Goal: Transaction & Acquisition: Purchase product/service

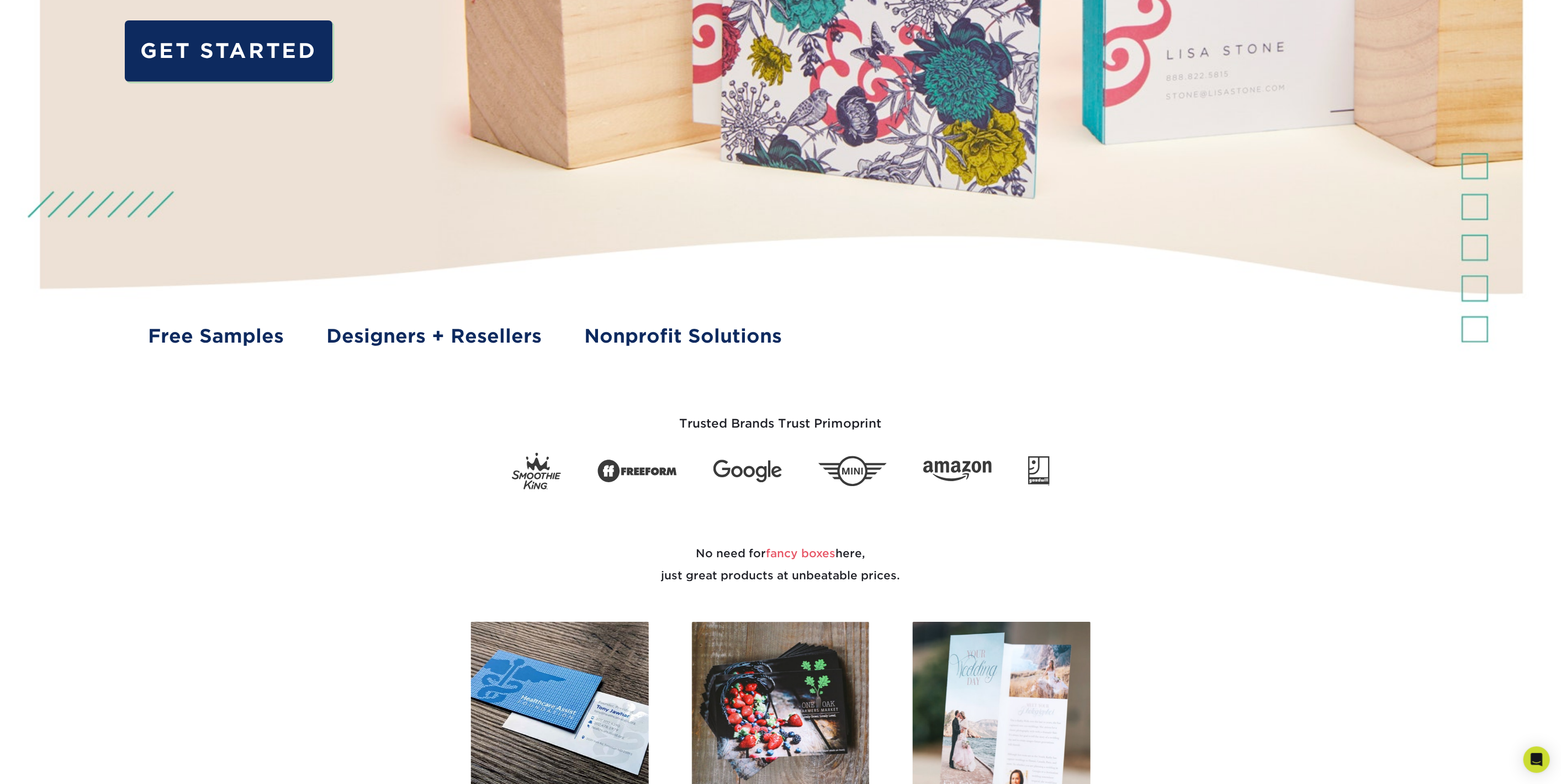
scroll to position [490, 0]
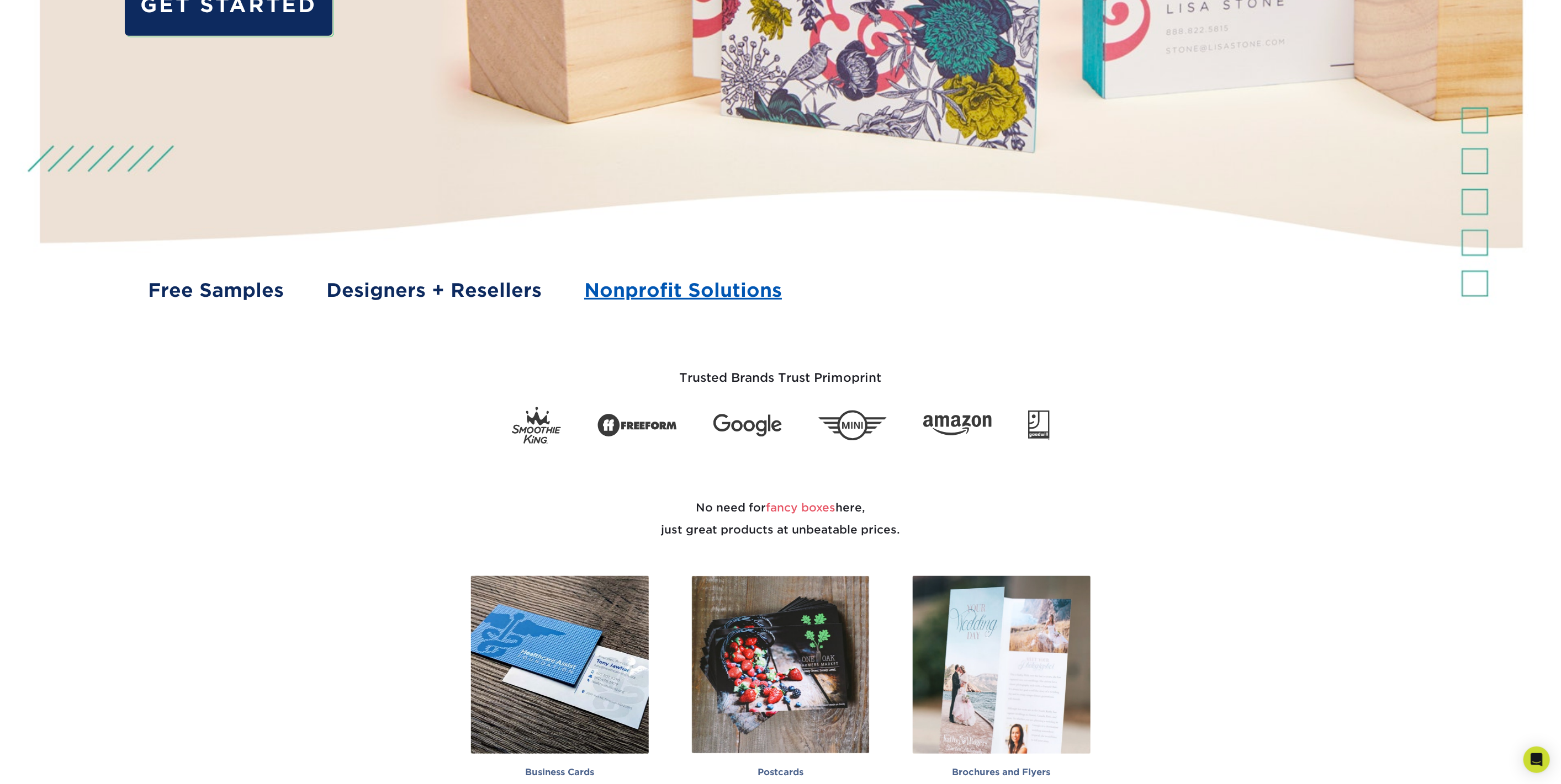
click at [675, 281] on link "Nonprofit Solutions" at bounding box center [683, 291] width 197 height 28
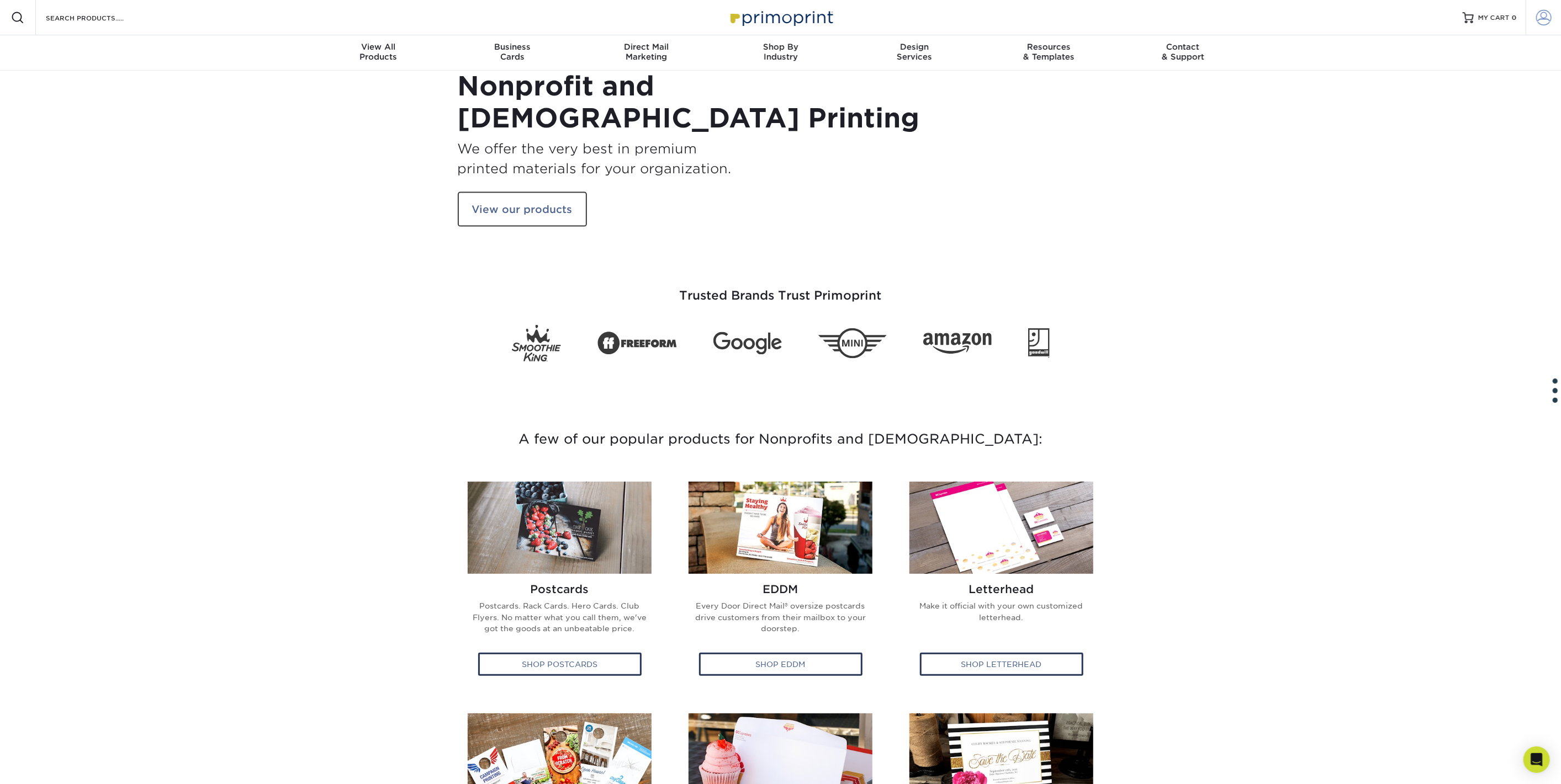
click at [1537, 11] on span at bounding box center [1543, 17] width 15 height 15
type input "hht613@gmail.com"
click at [1543, 13] on span at bounding box center [1543, 17] width 15 height 15
click at [1449, 125] on link "Order History" at bounding box center [1478, 132] width 138 height 15
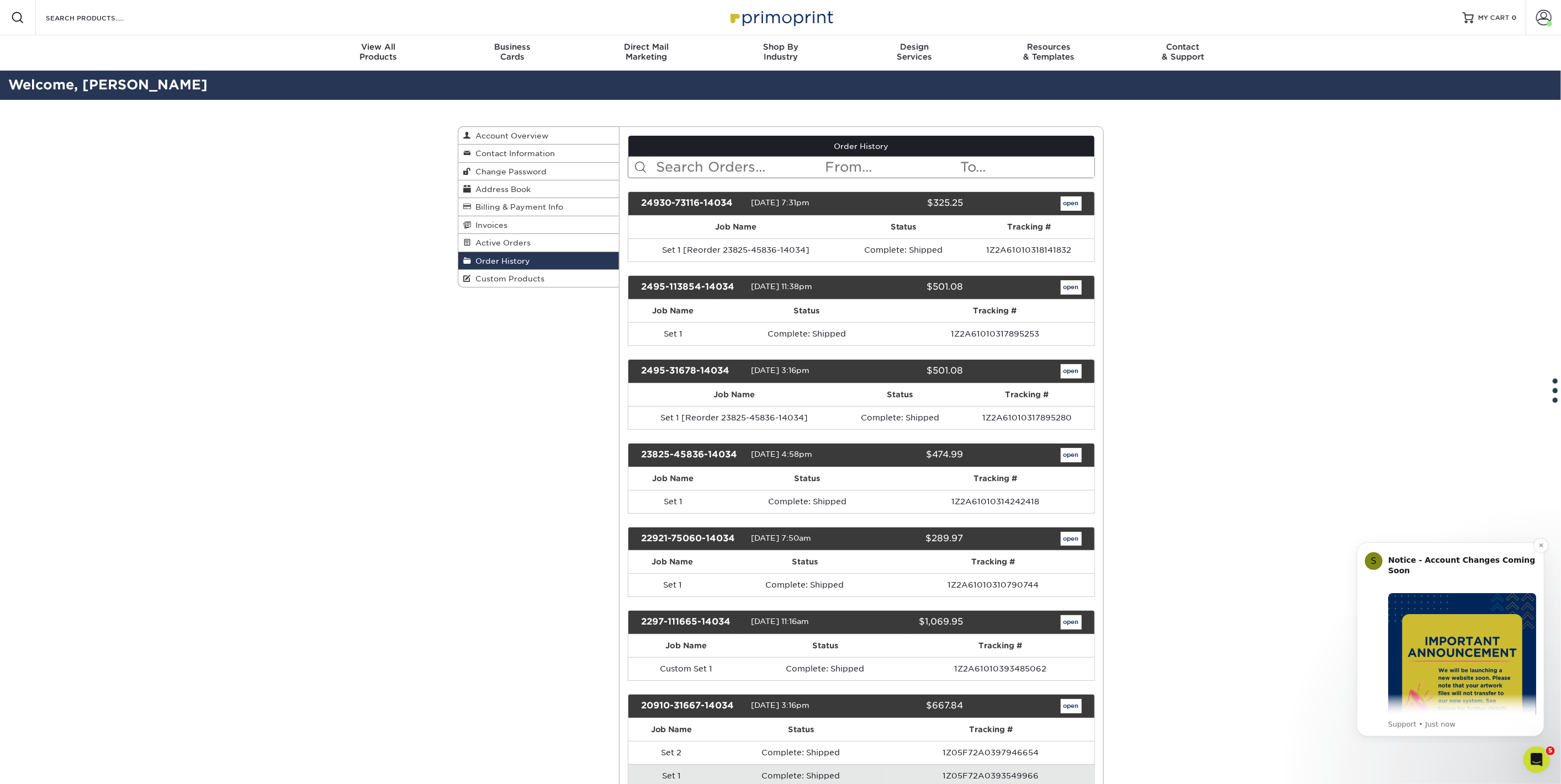
scroll to position [122, 0]
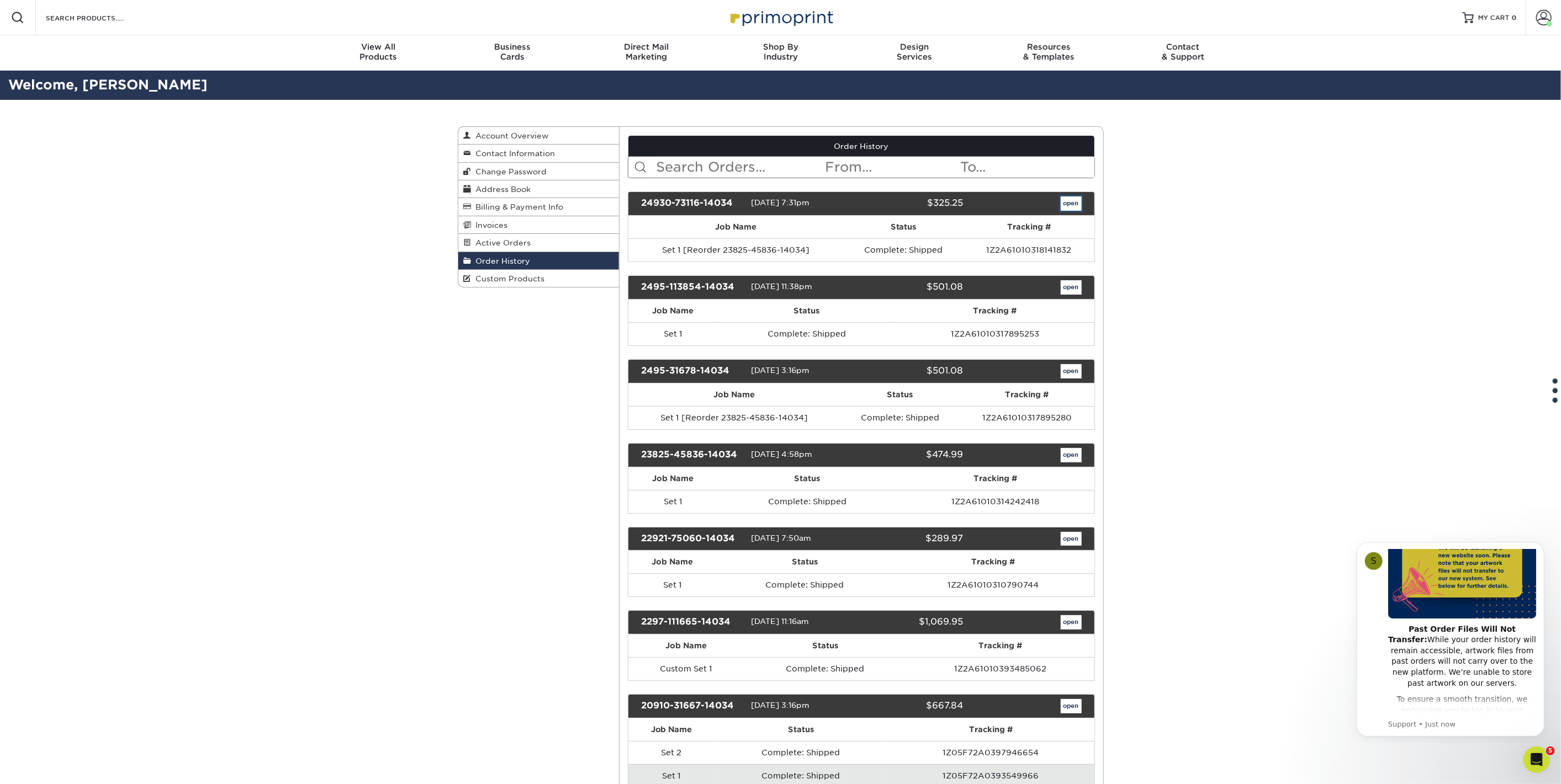
click at [1069, 199] on link "open" at bounding box center [1071, 203] width 21 height 15
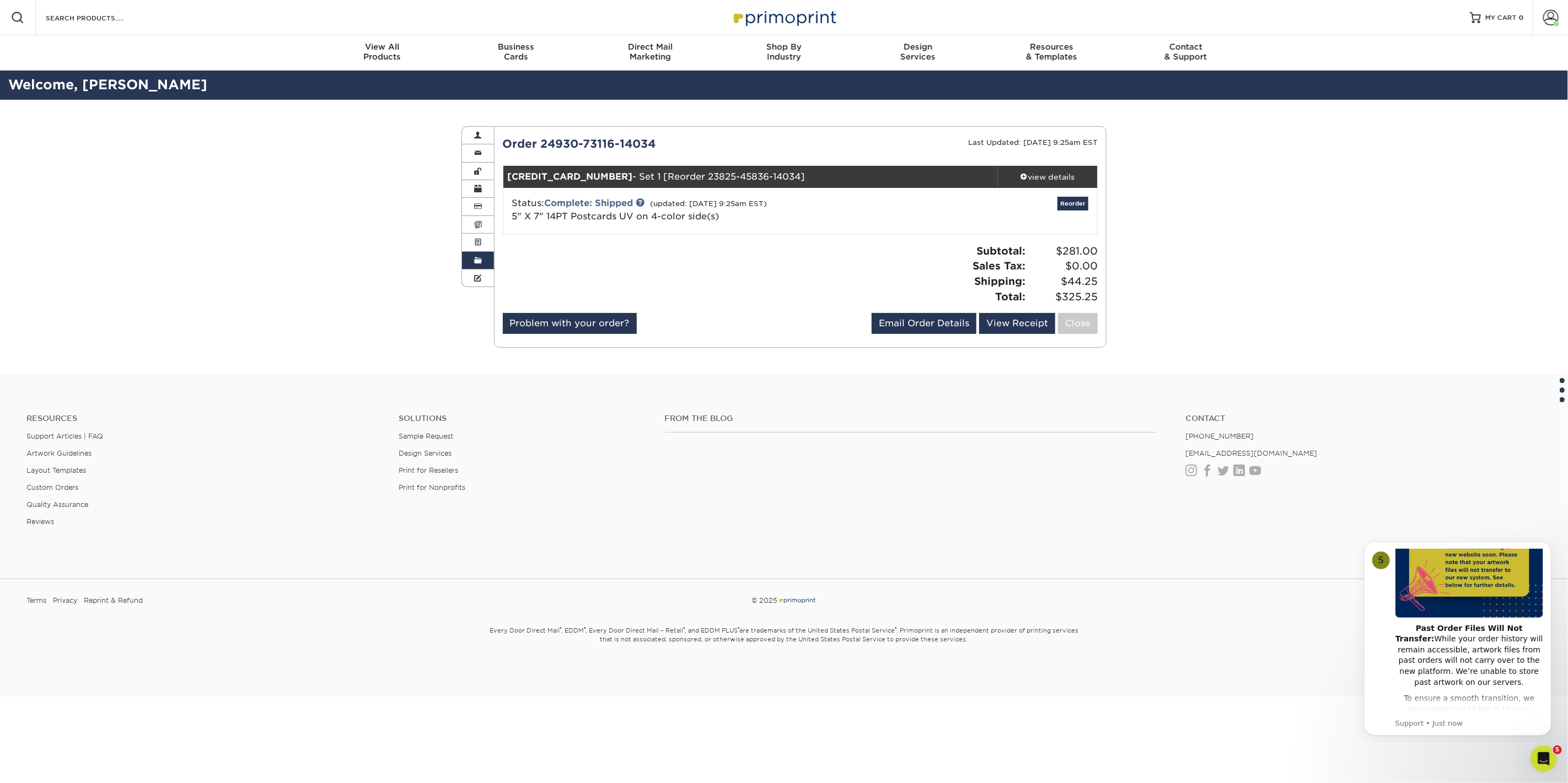
click at [474, 241] on span at bounding box center [478, 242] width 8 height 9
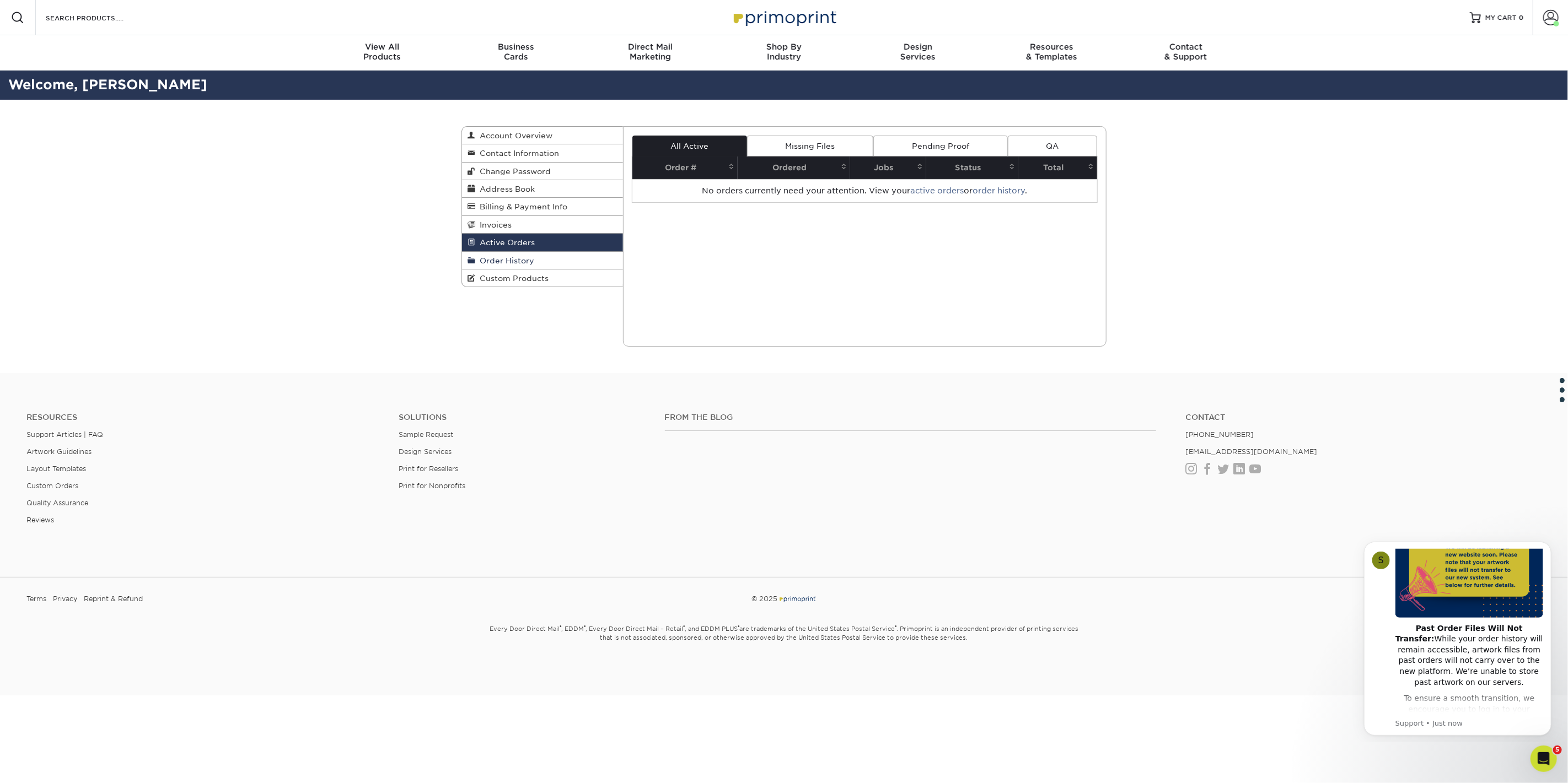
click at [513, 252] on link "Order History" at bounding box center [542, 260] width 161 height 18
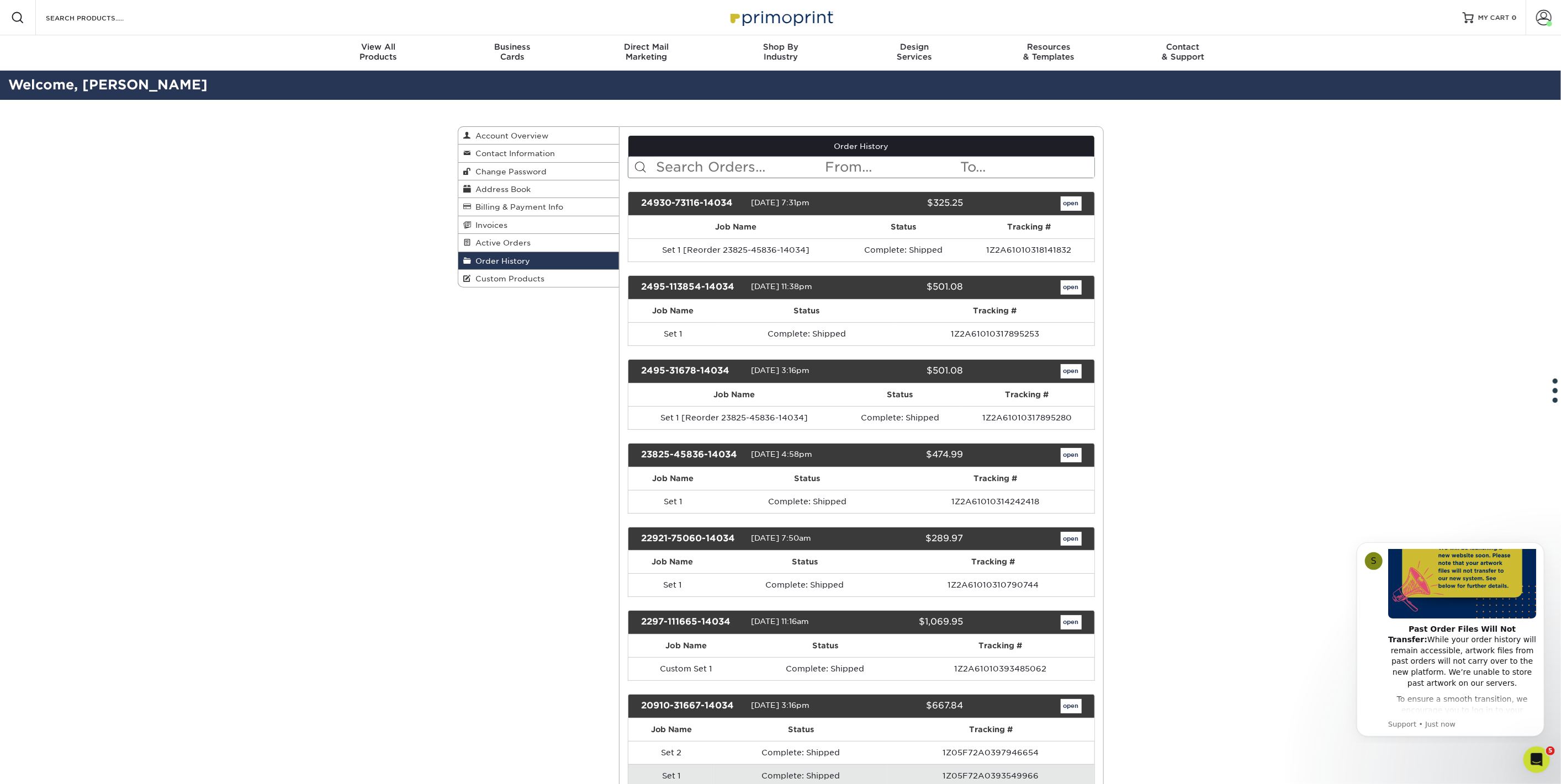
click at [1085, 200] on div "open" at bounding box center [1030, 203] width 118 height 15
click at [1064, 203] on link "open" at bounding box center [1071, 203] width 21 height 15
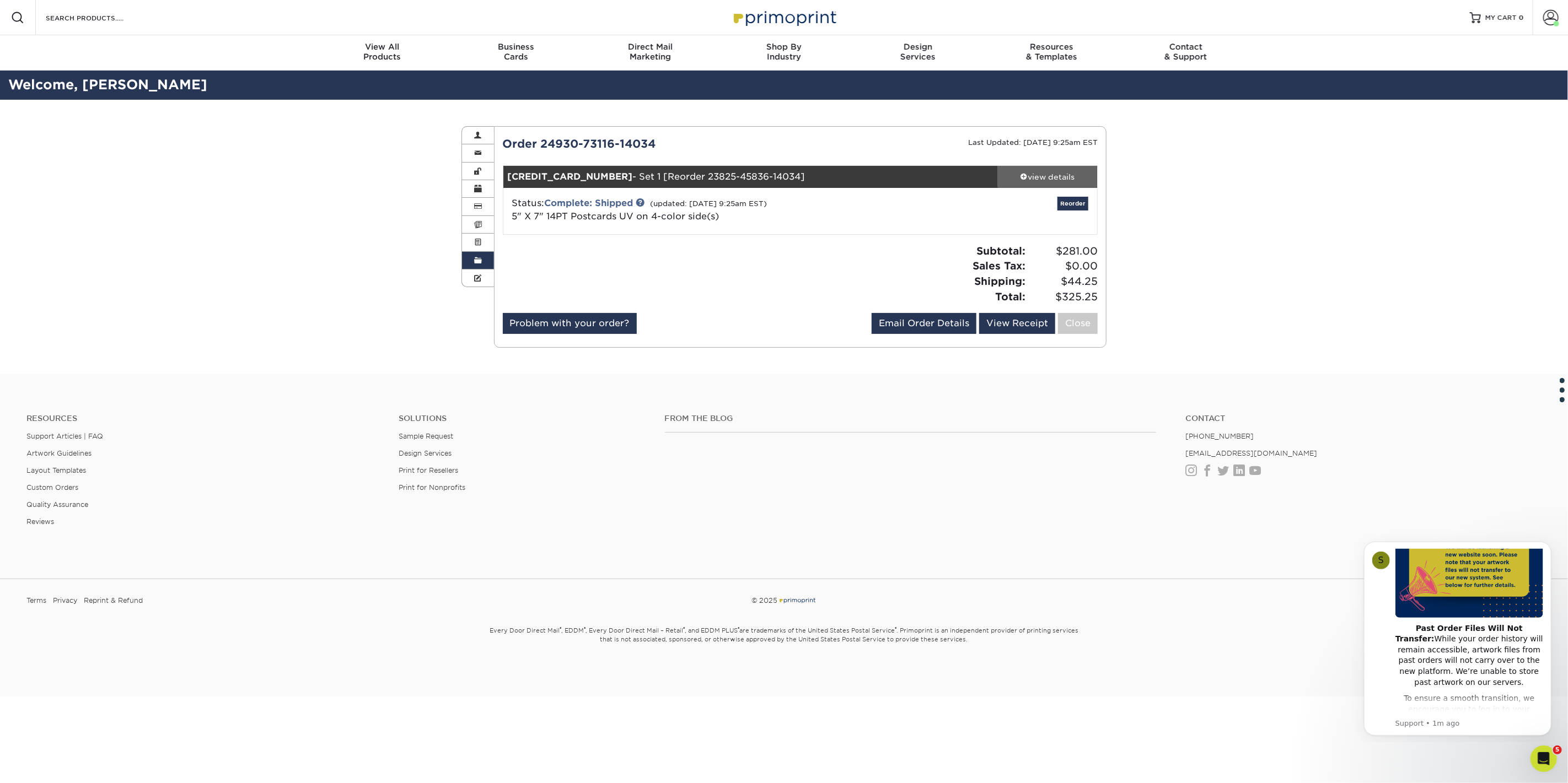
click at [1021, 180] on div "view details" at bounding box center [1047, 177] width 99 height 11
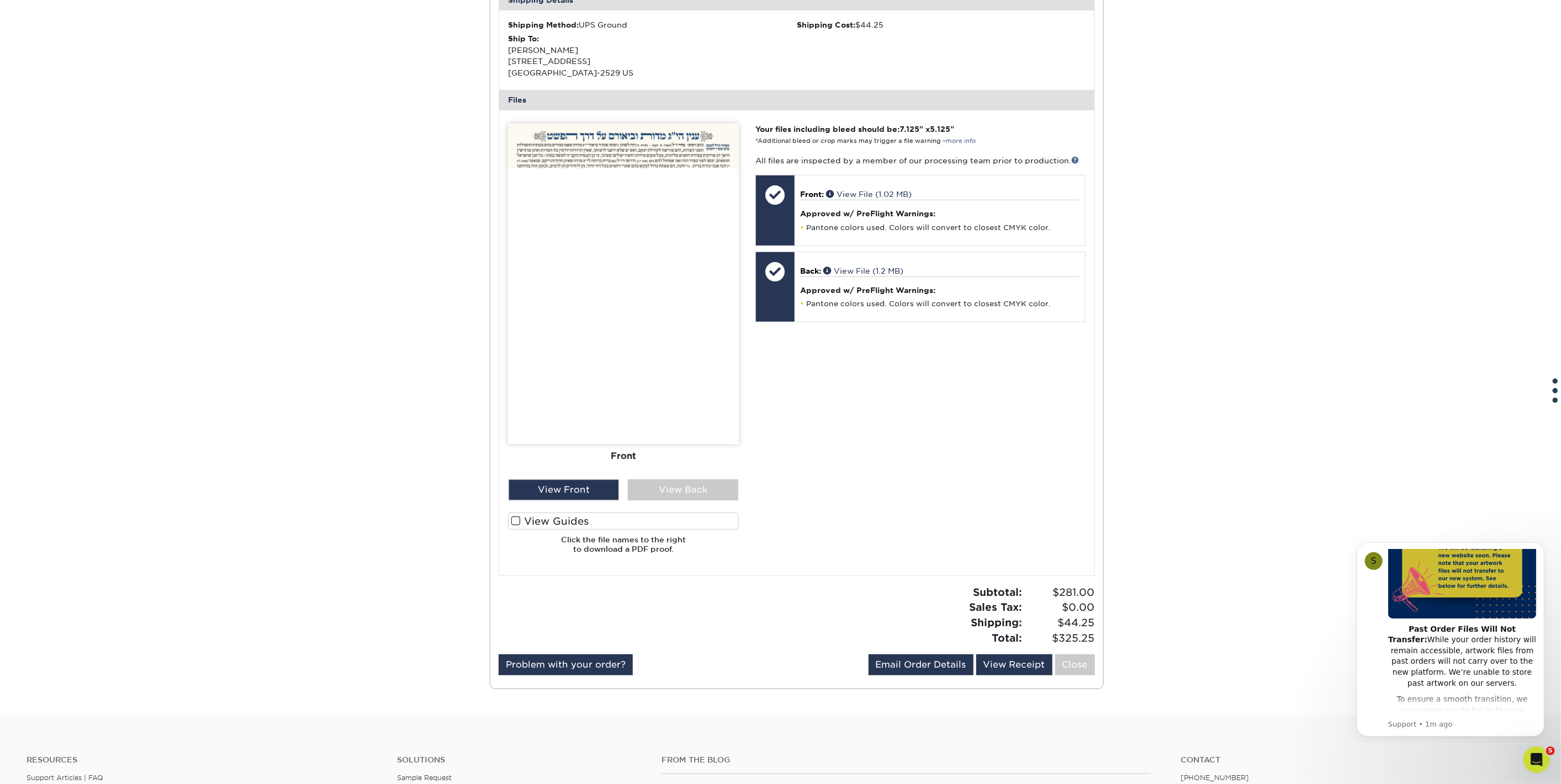
scroll to position [490, 0]
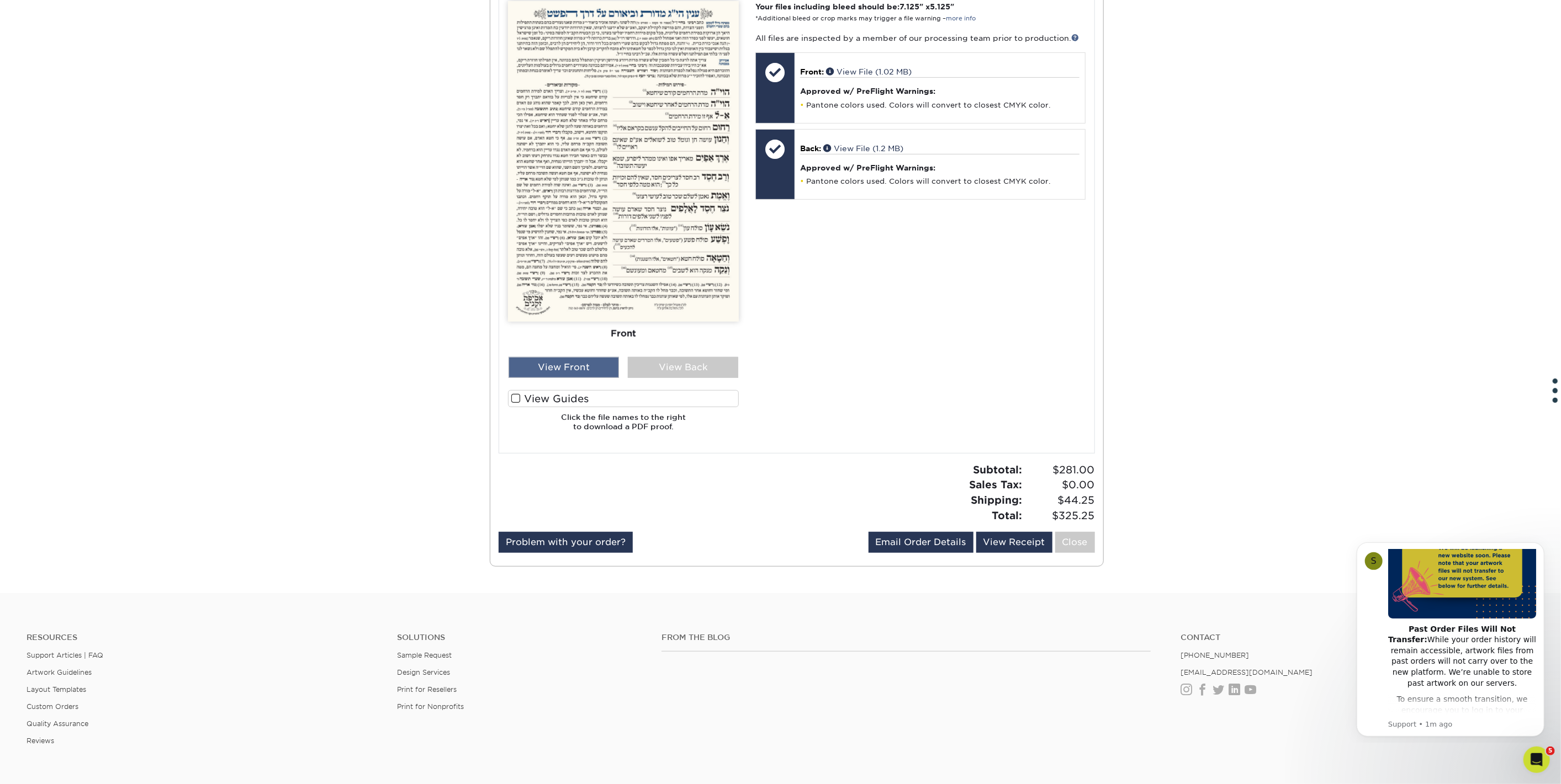
click at [577, 360] on div "View Front" at bounding box center [563, 367] width 110 height 21
click at [694, 363] on div "View Back" at bounding box center [683, 367] width 110 height 21
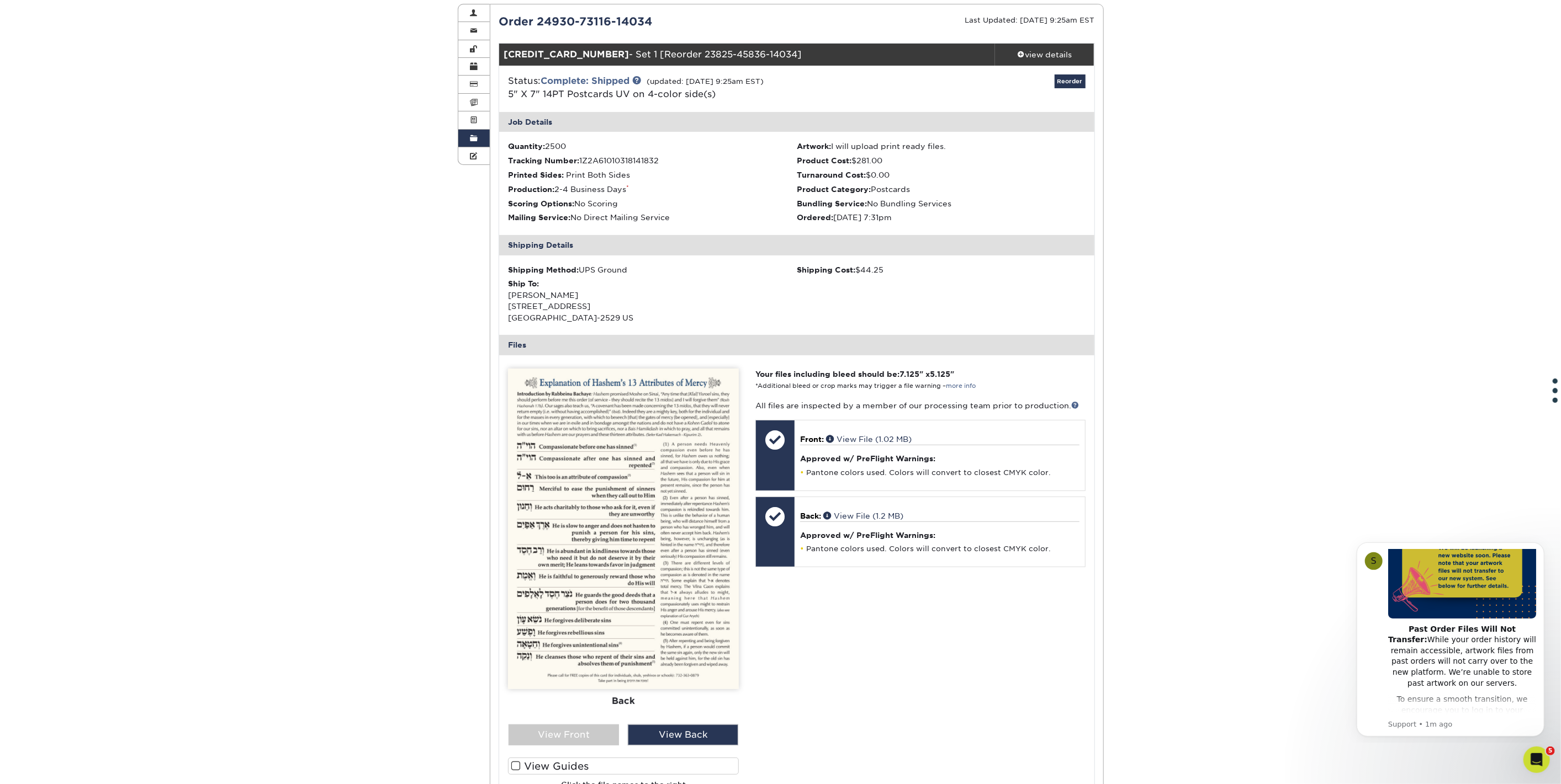
scroll to position [0, 0]
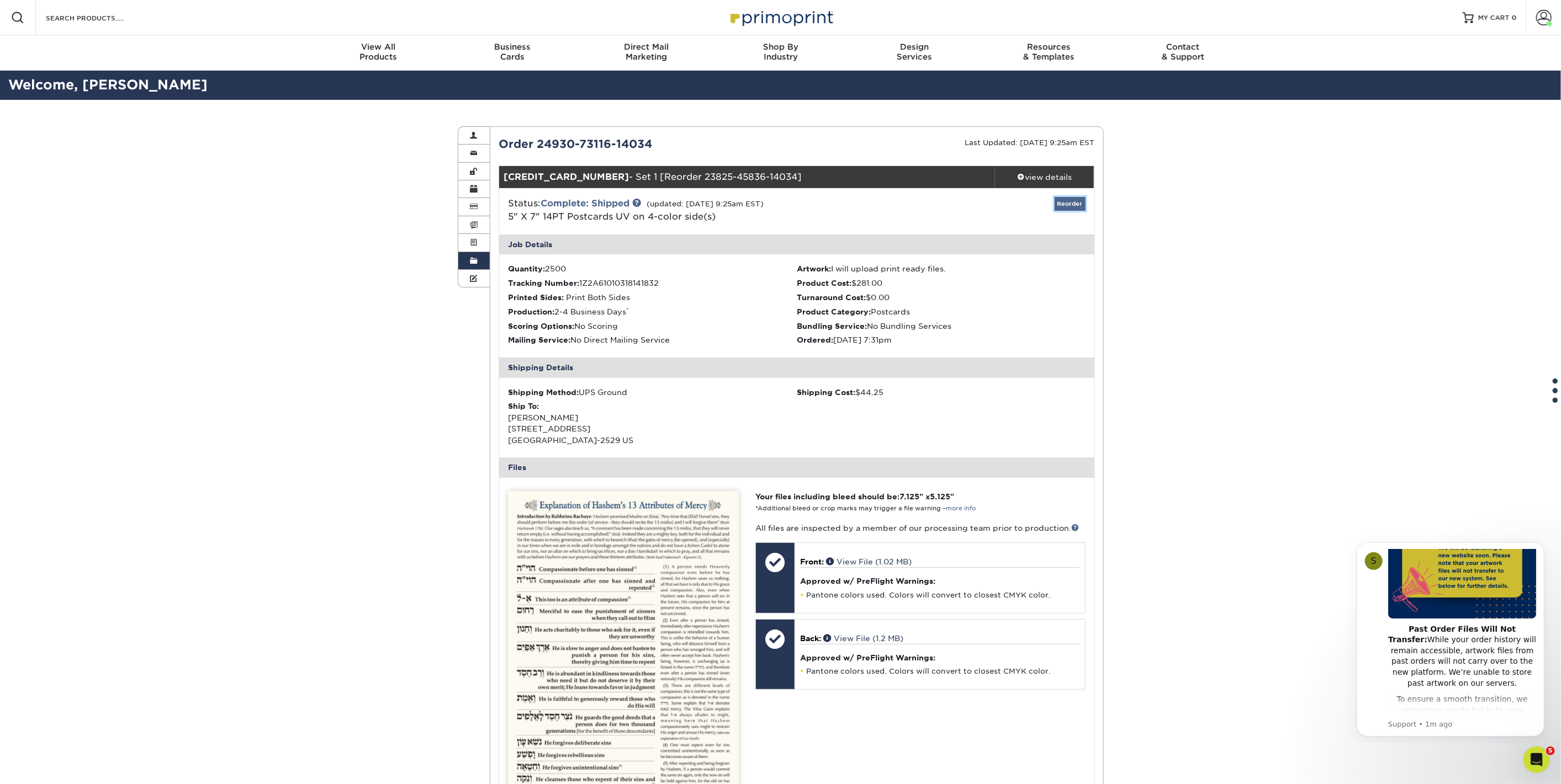
click at [1075, 201] on link "Reorder" at bounding box center [1070, 203] width 31 height 14
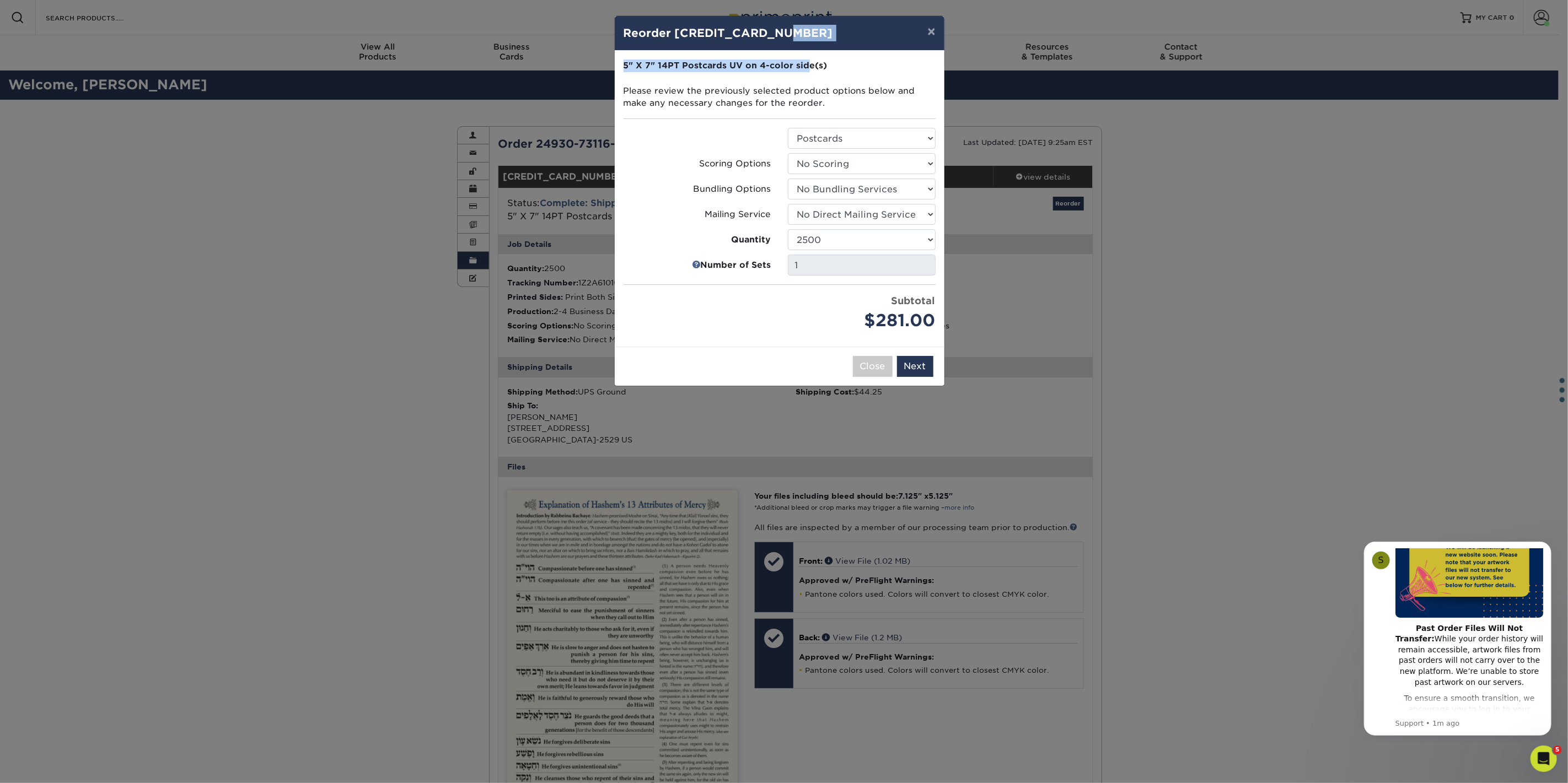
drag, startPoint x: 774, startPoint y: 28, endPoint x: 807, endPoint y: 53, distance: 41.4
click at [807, 53] on div "× Reorder 24930-73116-14034-1 Please select all options to continue. Only quant…" at bounding box center [779, 201] width 331 height 371
click at [928, 30] on button "×" at bounding box center [931, 31] width 26 height 31
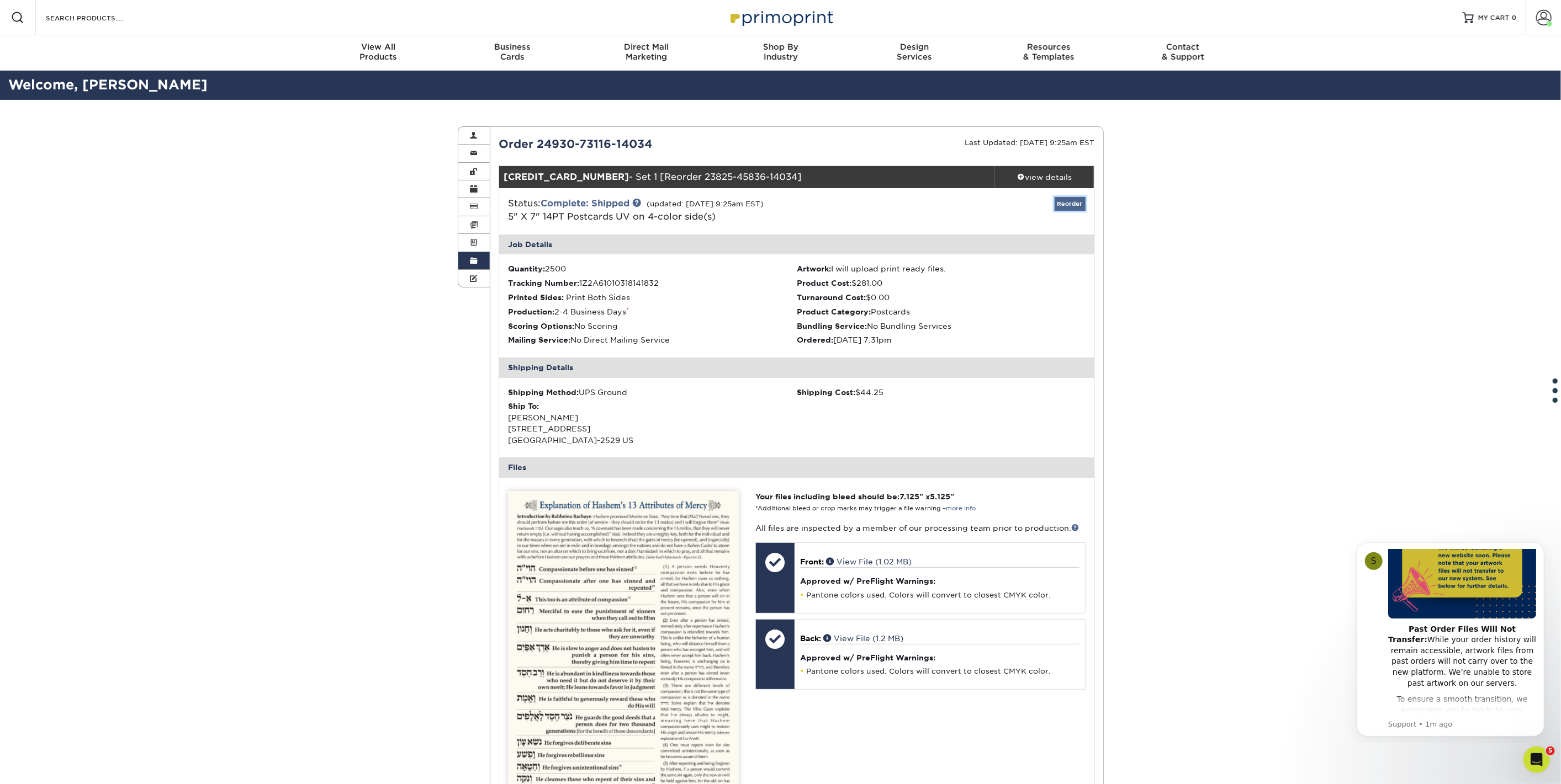
click at [1068, 202] on link "Reorder" at bounding box center [1070, 203] width 31 height 14
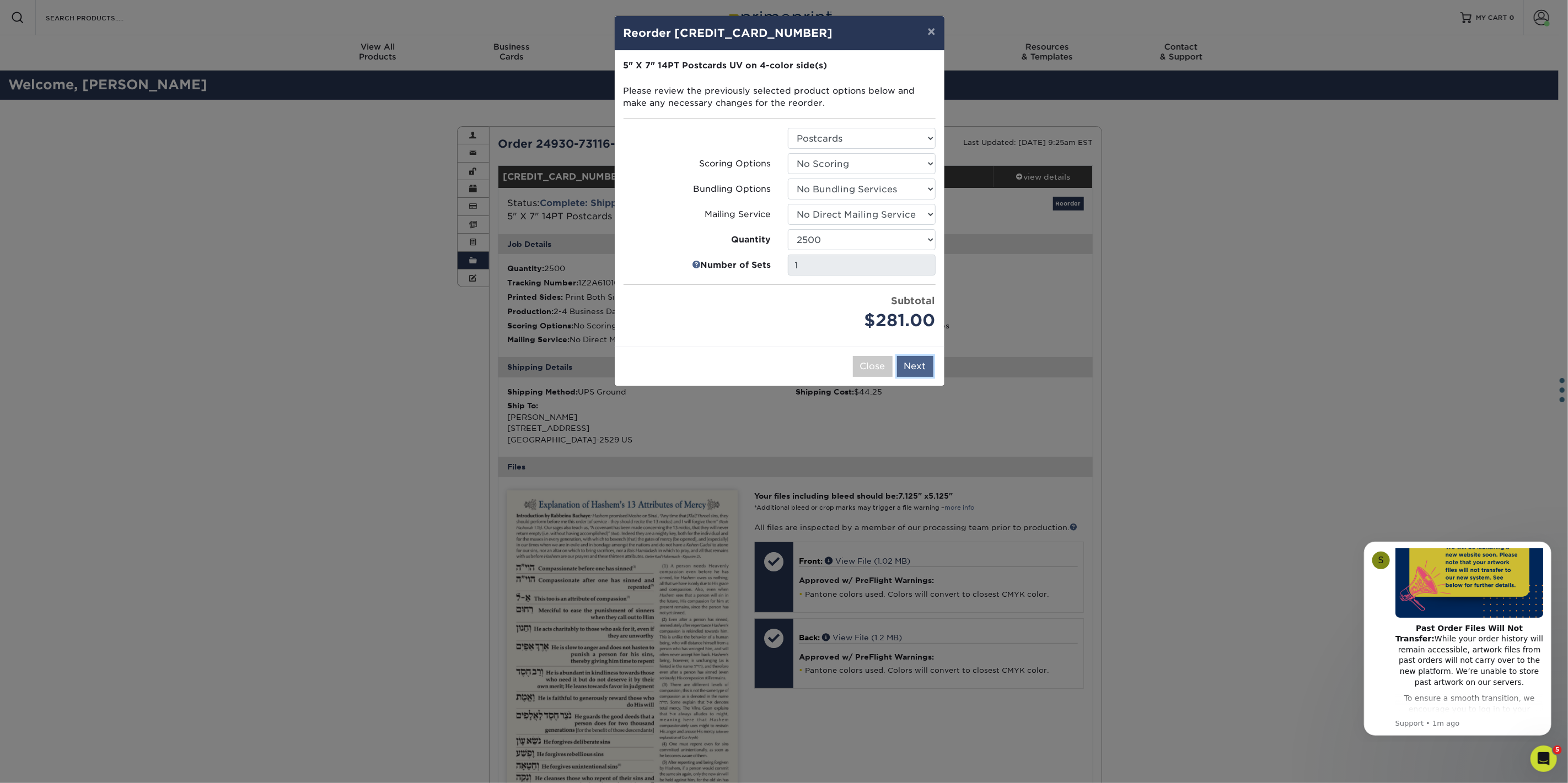
click at [916, 366] on button "Next" at bounding box center [915, 366] width 37 height 21
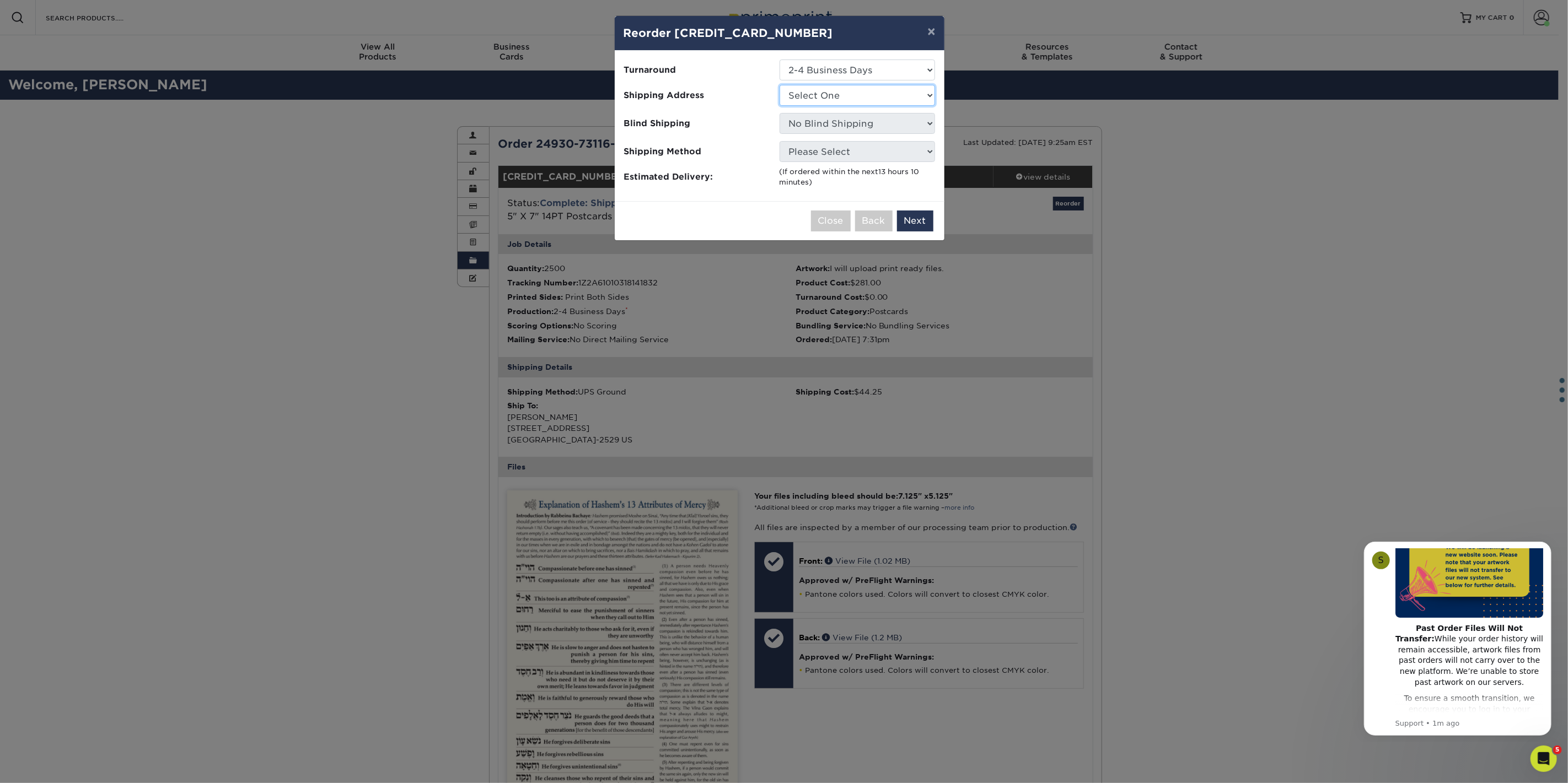
click at [928, 99] on select "Select One Mordechai Golob" at bounding box center [857, 95] width 155 height 21
select select "123888"
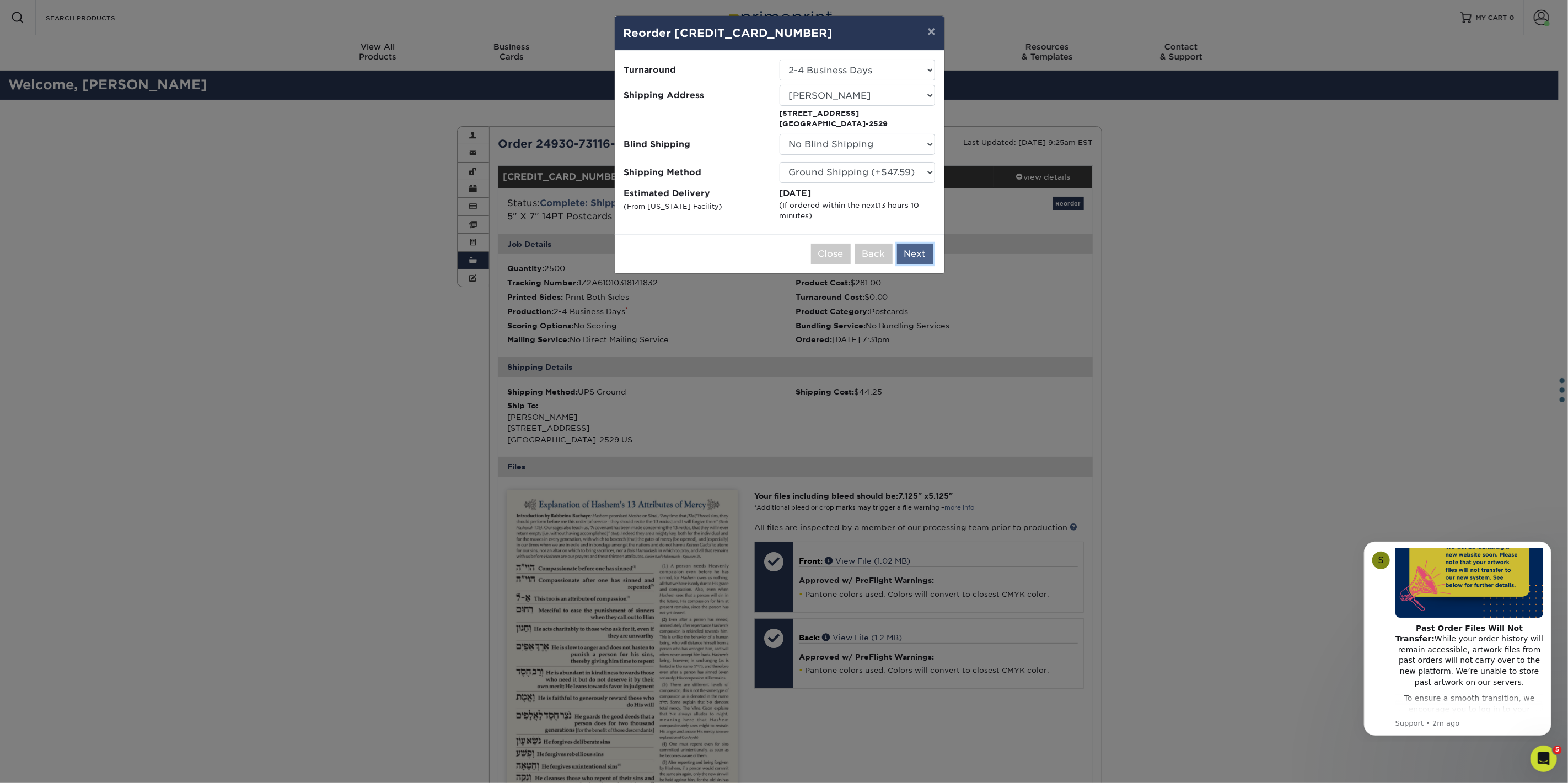
click at [924, 252] on button "Next" at bounding box center [915, 254] width 37 height 21
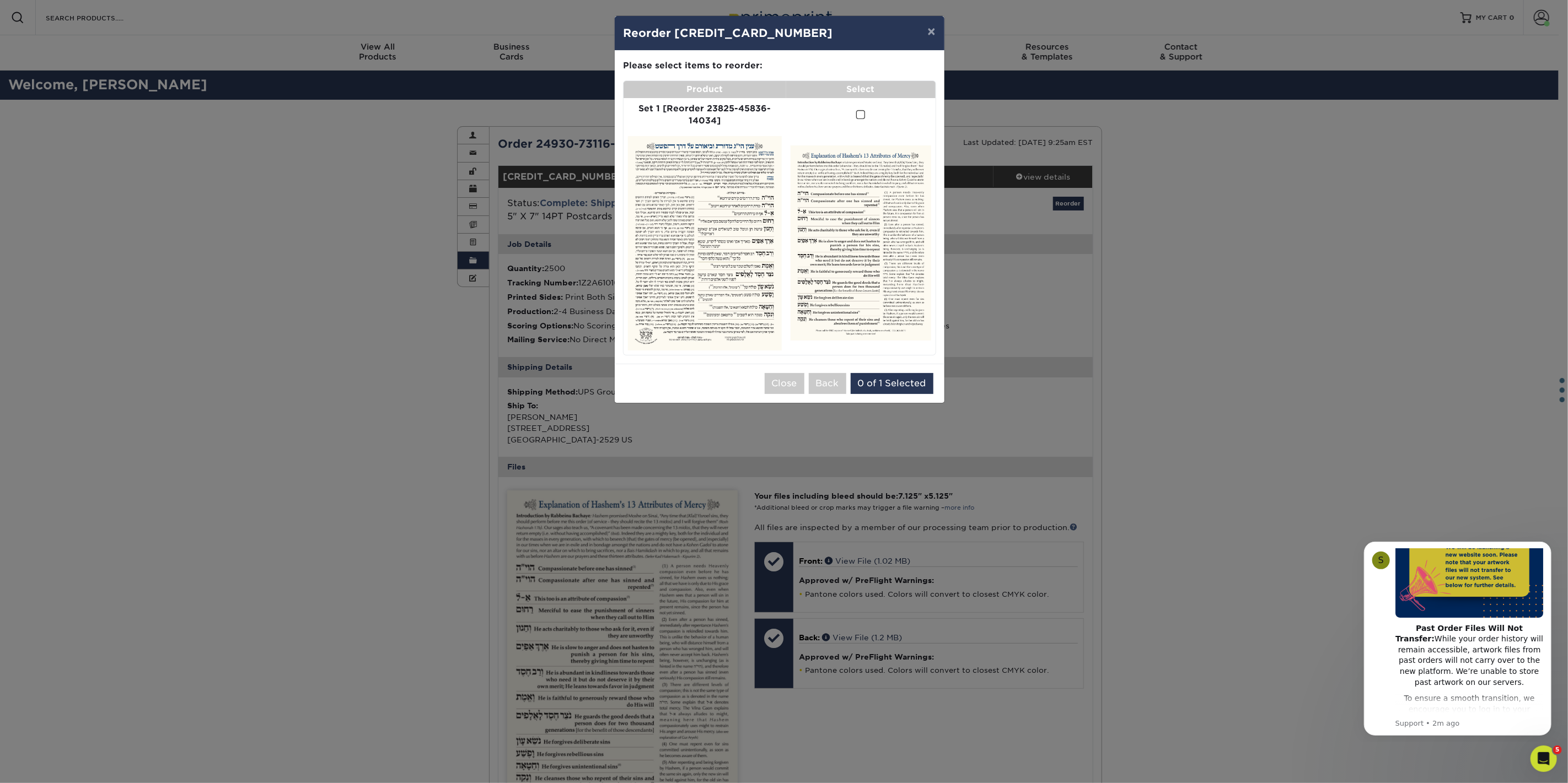
click at [859, 111] on span at bounding box center [861, 114] width 9 height 10
click at [0, 0] on input "checkbox" at bounding box center [0, 0] width 0 height 0
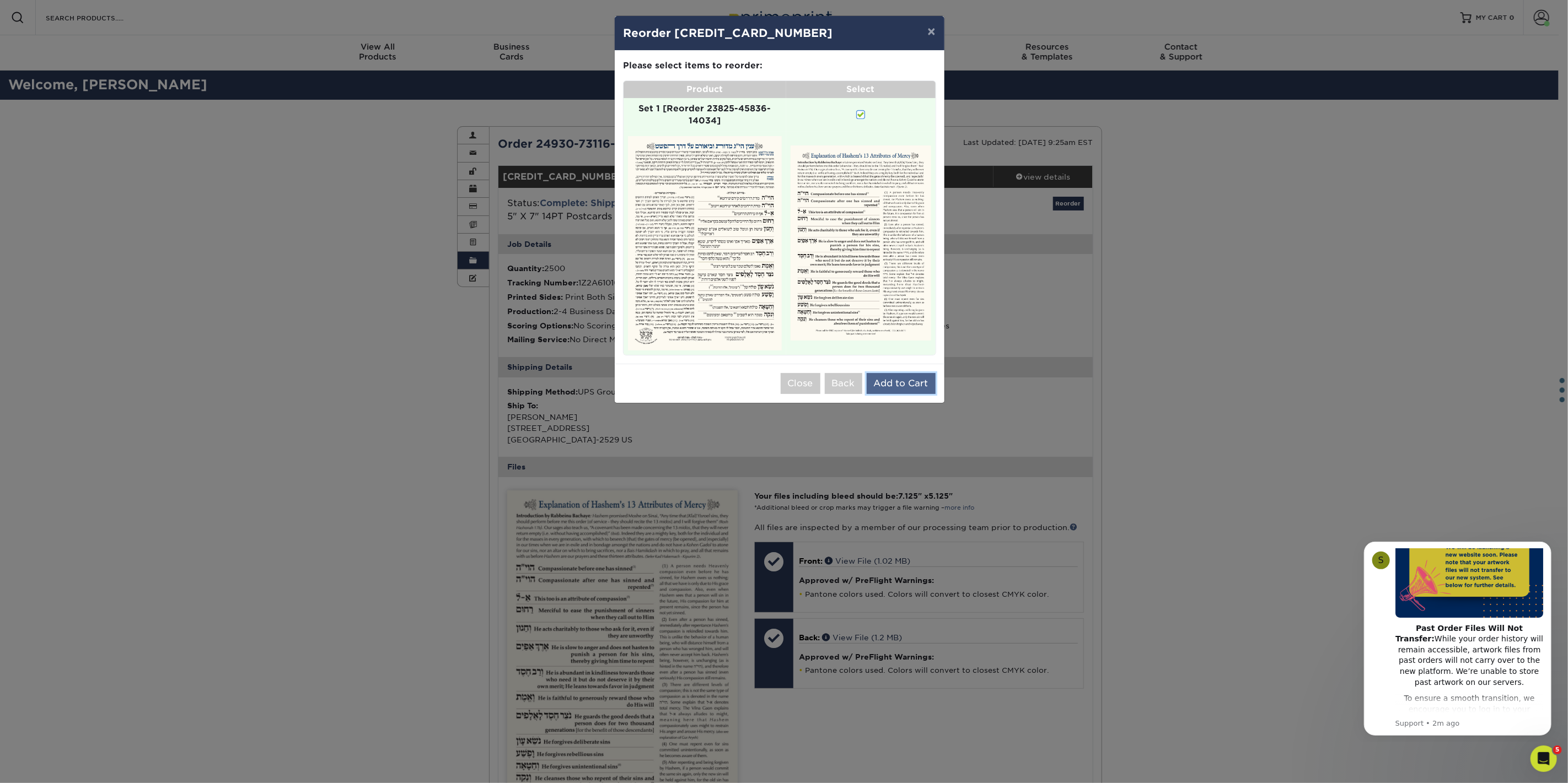
click at [912, 376] on button "Add to Cart" at bounding box center [901, 383] width 69 height 21
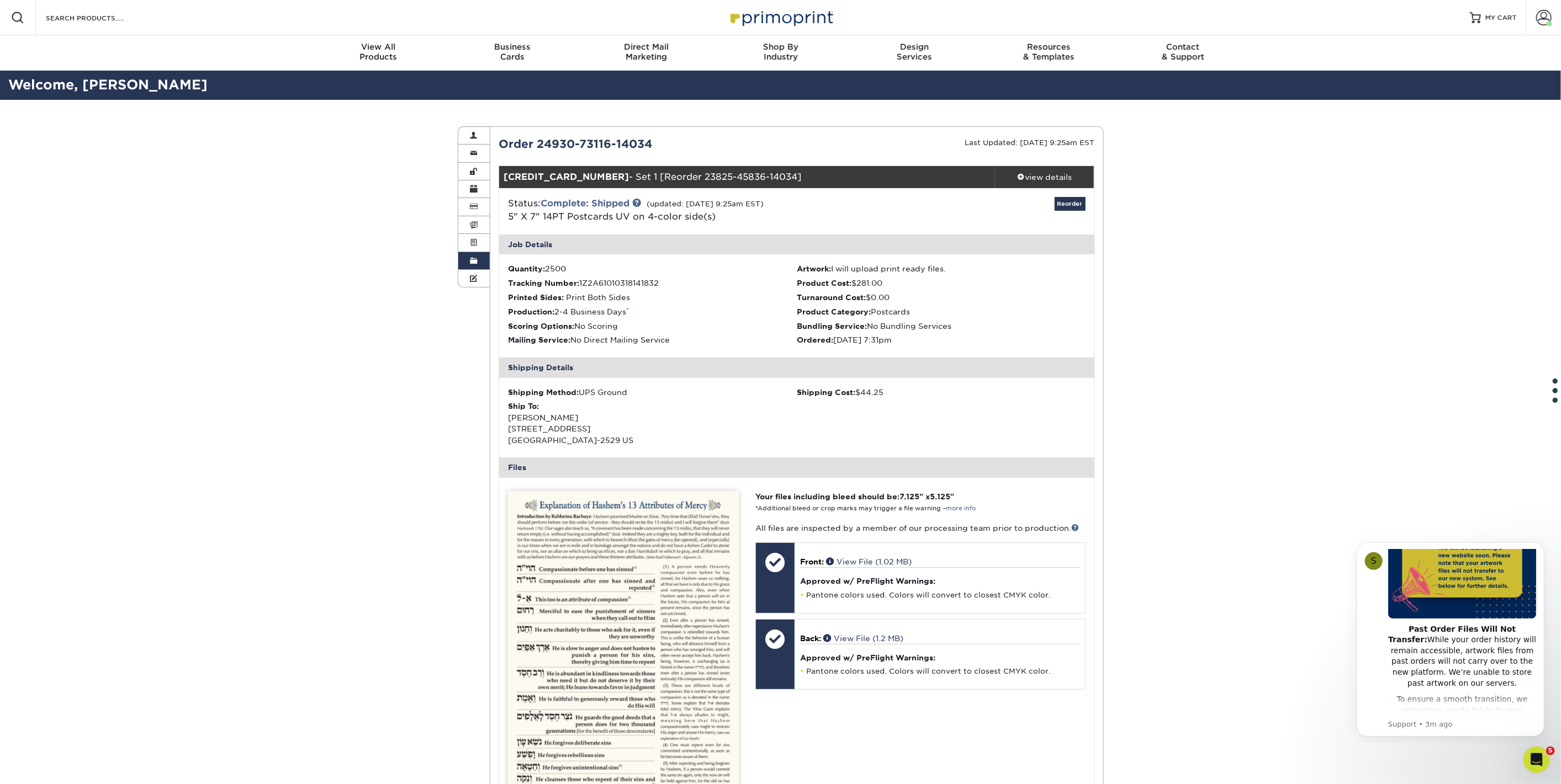
click at [472, 256] on span at bounding box center [474, 261] width 8 height 9
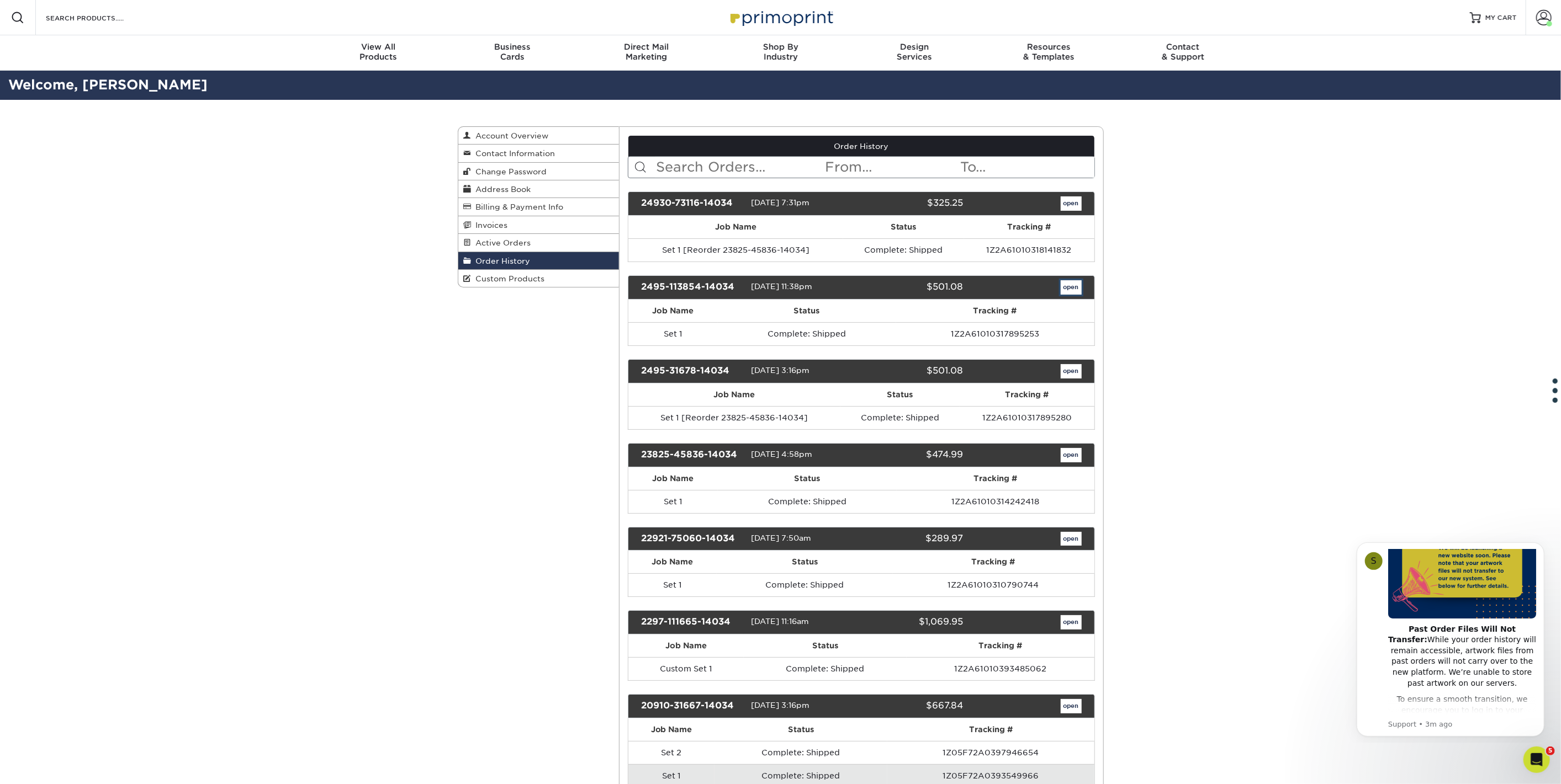
click at [1072, 282] on link "open" at bounding box center [1071, 288] width 21 height 15
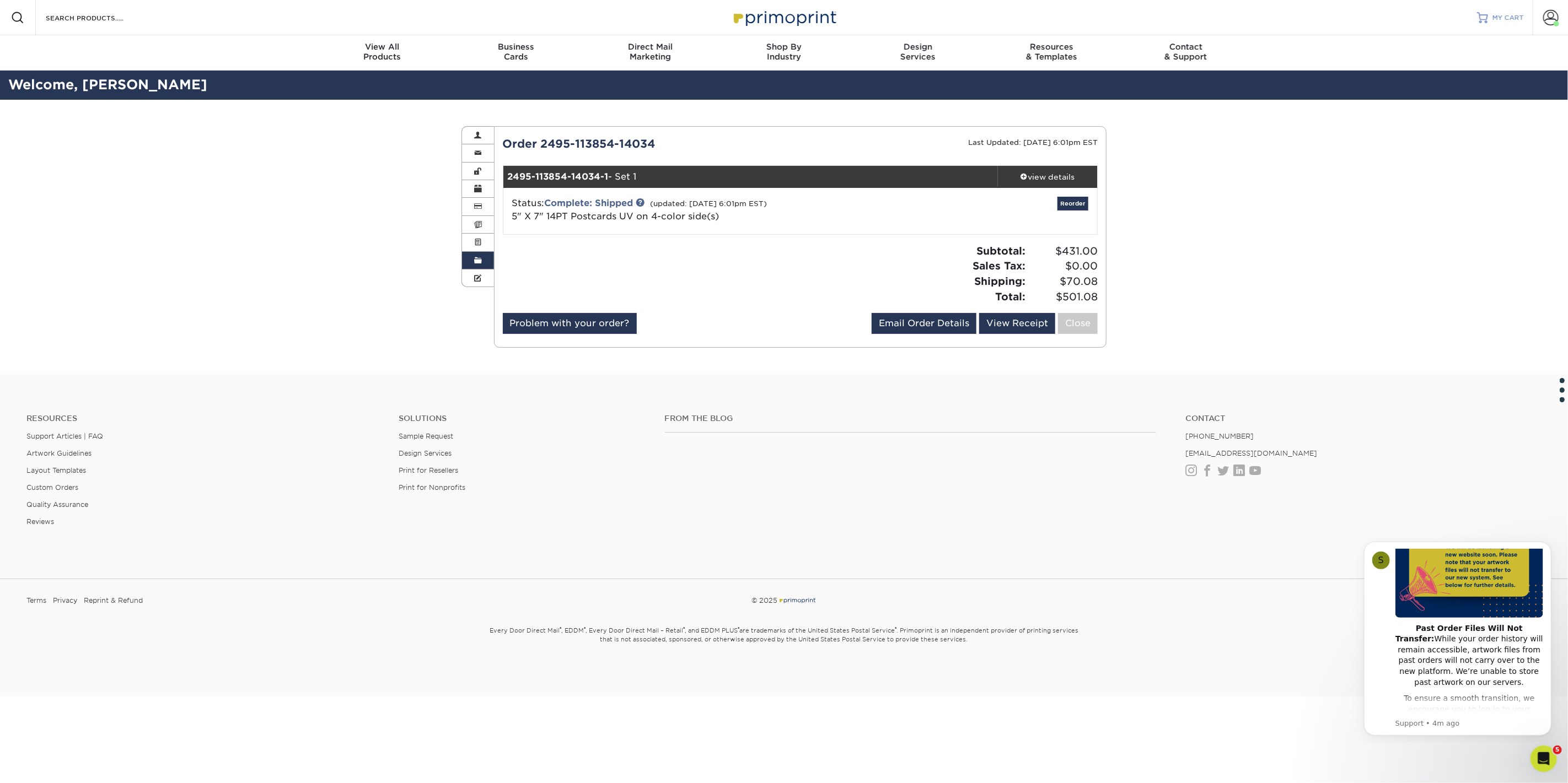
click at [1506, 15] on span "MY CART" at bounding box center [1508, 18] width 32 height 9
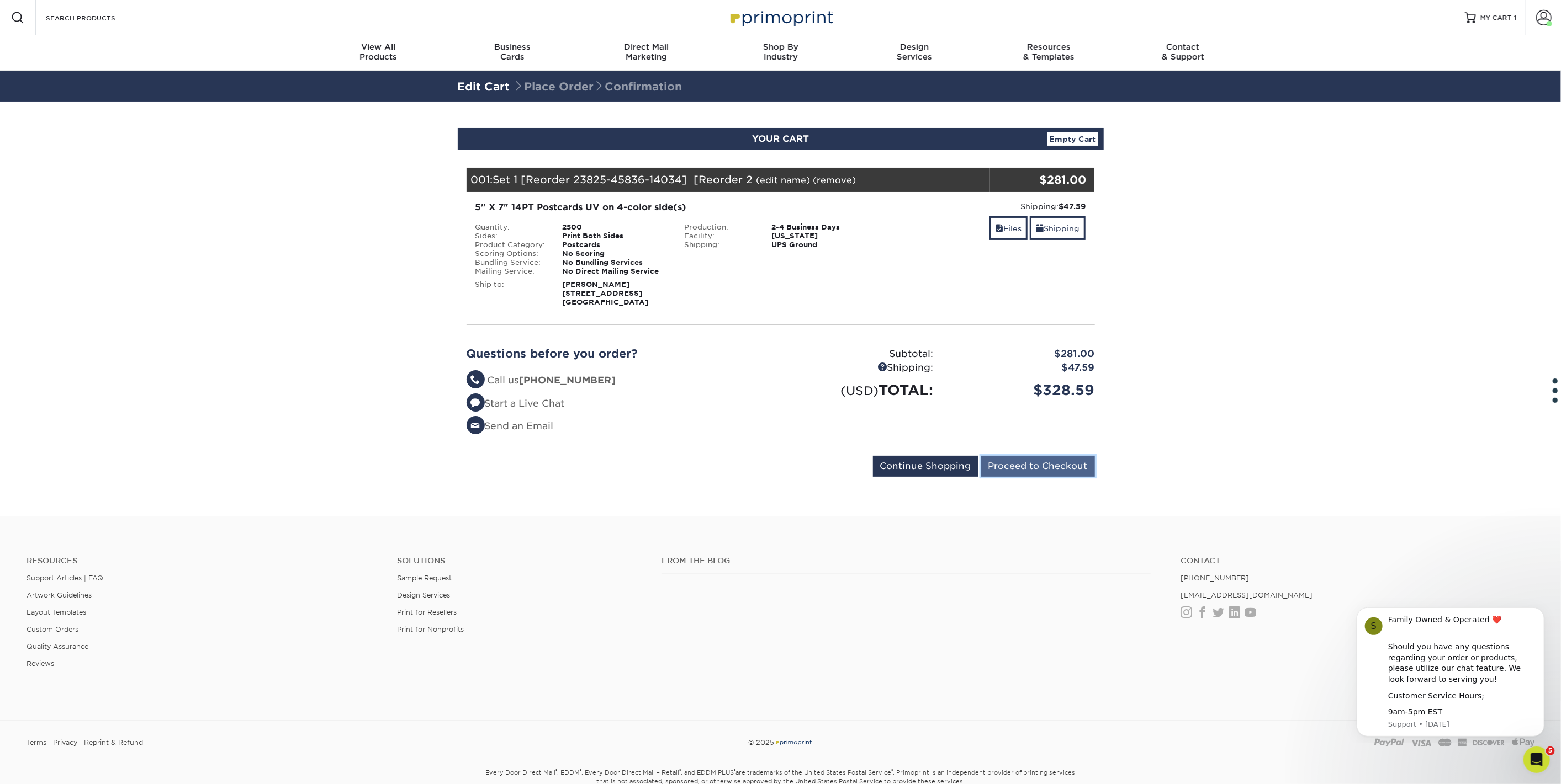
click at [1044, 466] on input "Proceed to Checkout" at bounding box center [1038, 466] width 114 height 21
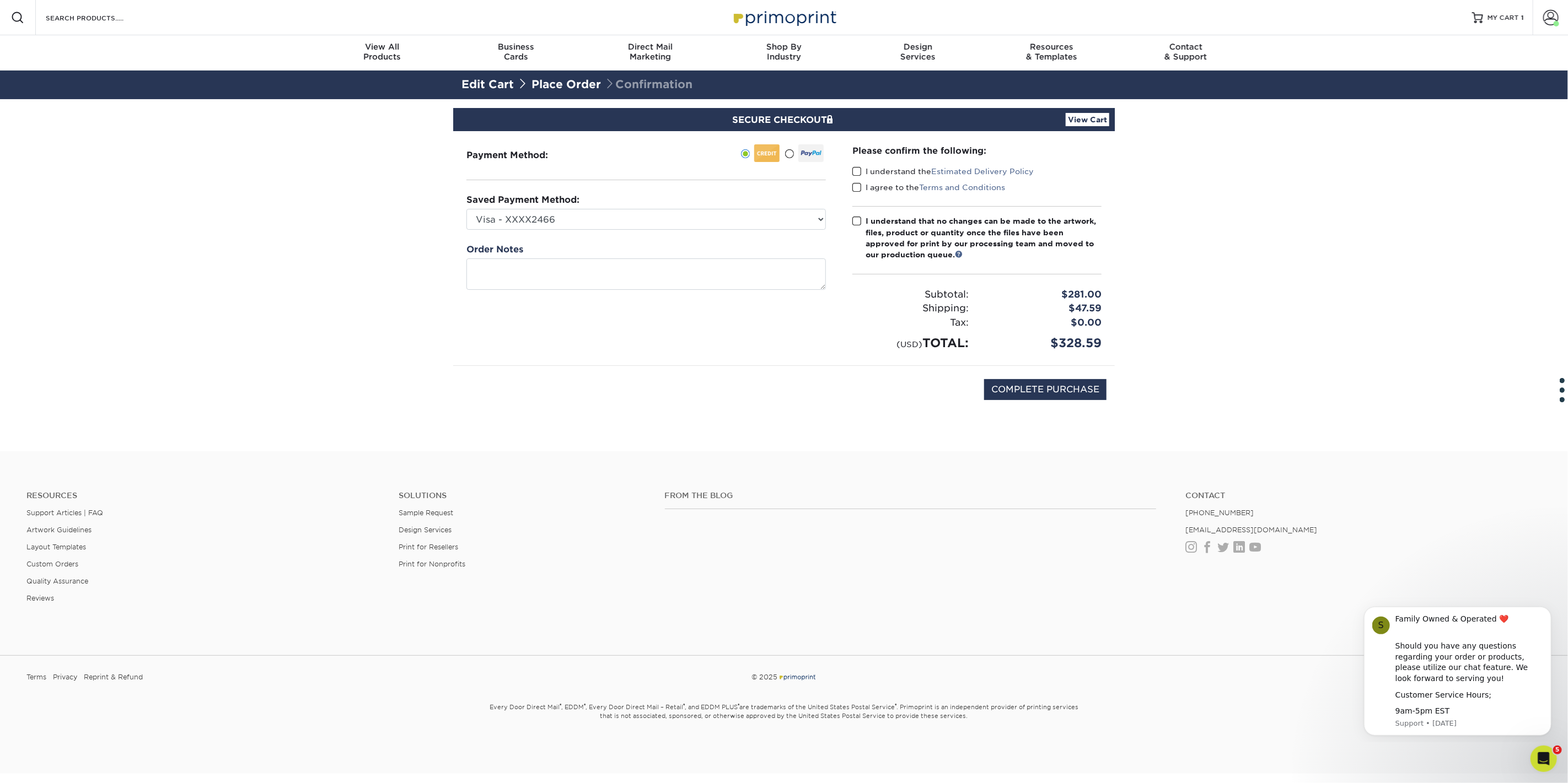
click at [854, 172] on span at bounding box center [856, 172] width 9 height 10
click at [0, 0] on input "I understand the Estimated Delivery Policy" at bounding box center [0, 0] width 0 height 0
click at [859, 183] on span at bounding box center [856, 187] width 9 height 10
click at [0, 0] on input "I agree to the Terms and Conditions" at bounding box center [0, 0] width 0 height 0
click at [856, 218] on span at bounding box center [856, 221] width 9 height 10
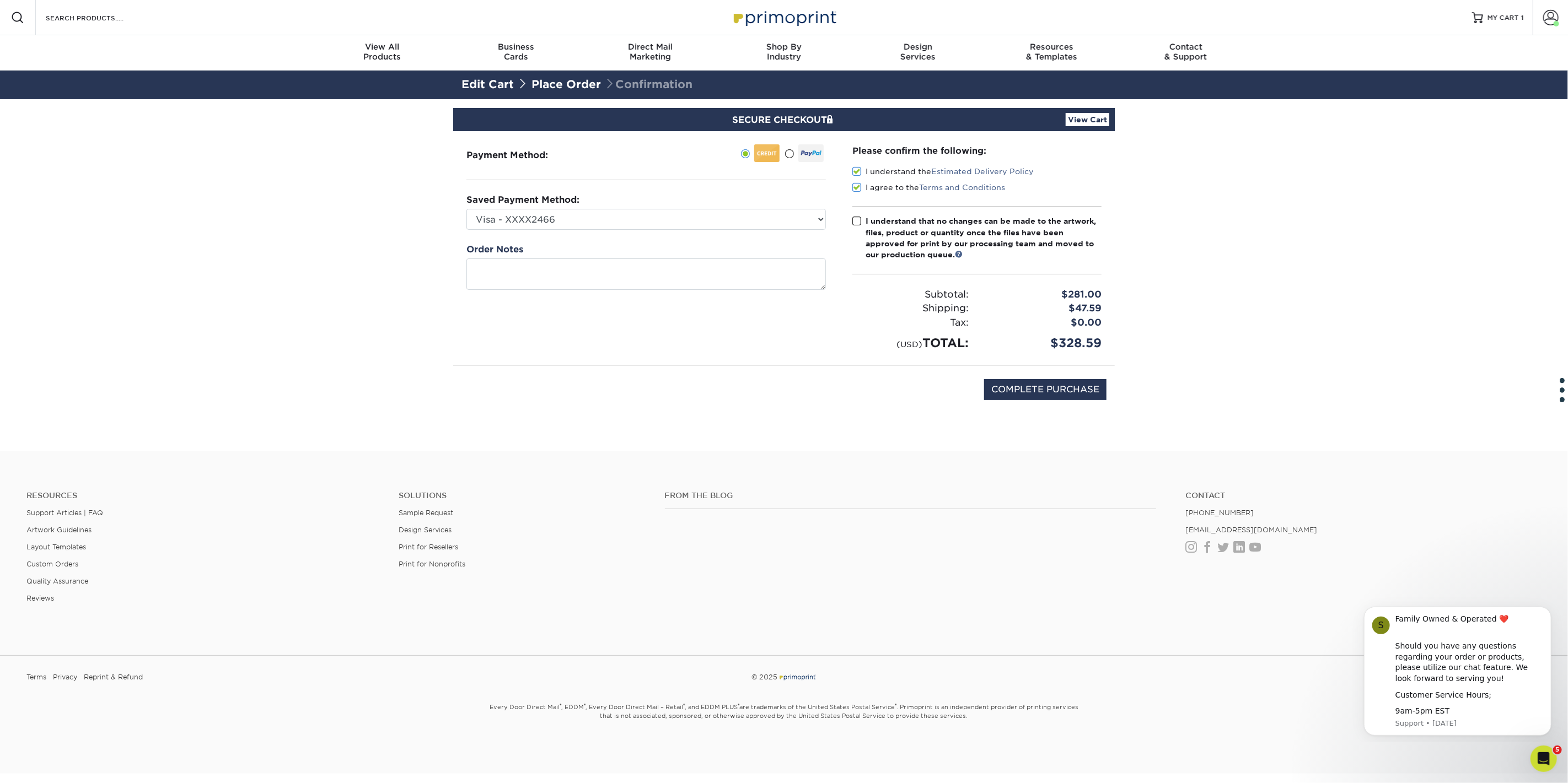
click at [0, 0] on input "I understand that no changes can be made to the artwork, files, product or quan…" at bounding box center [0, 0] width 0 height 0
click at [1050, 383] on input "COMPLETE PURCHASE" at bounding box center [1045, 389] width 122 height 21
type input "PROCESSING, PLEASE WAIT..."
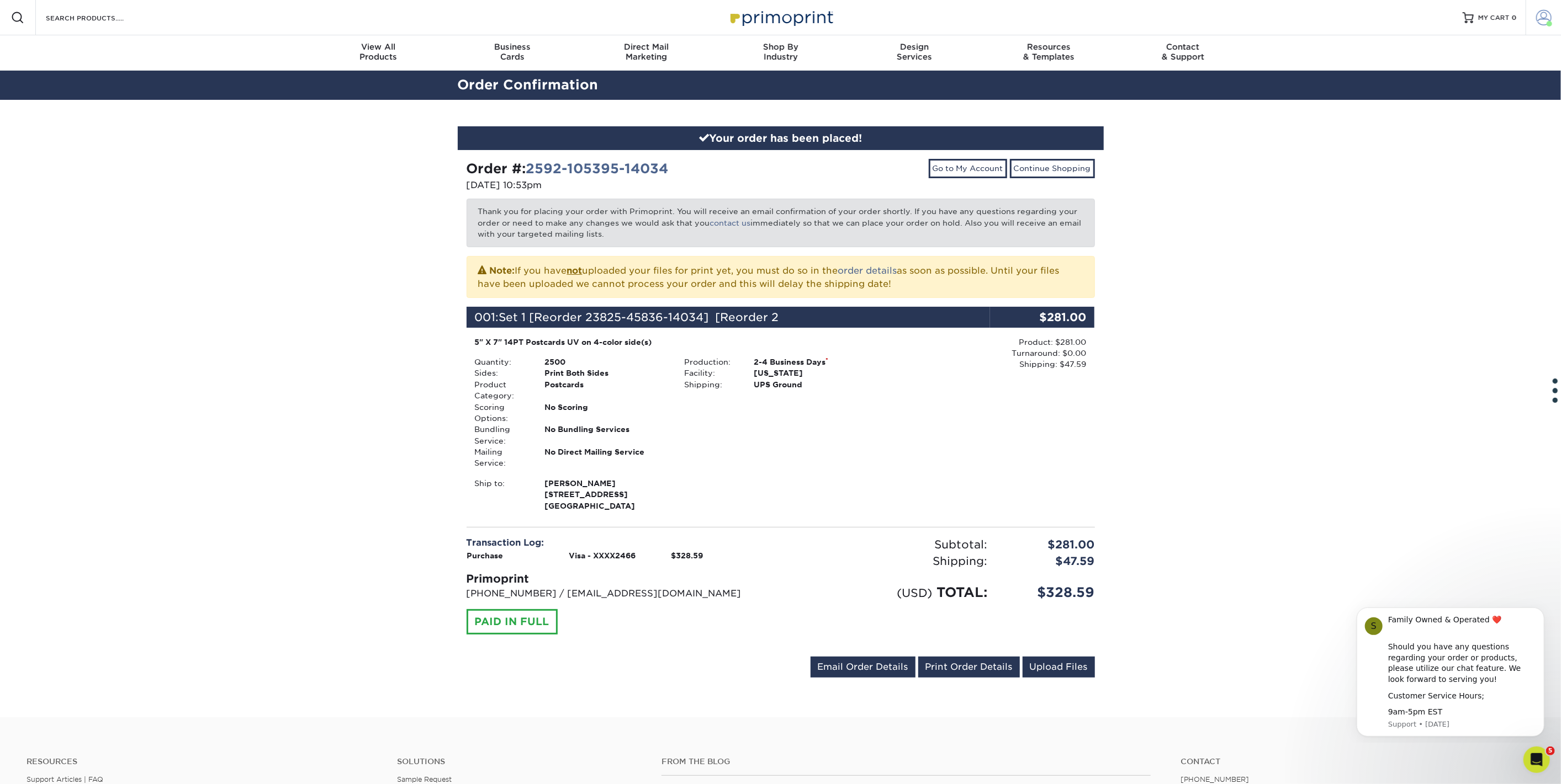
click at [1546, 23] on span at bounding box center [1549, 23] width 5 height 5
click at [1432, 125] on link "Order History" at bounding box center [1478, 132] width 138 height 15
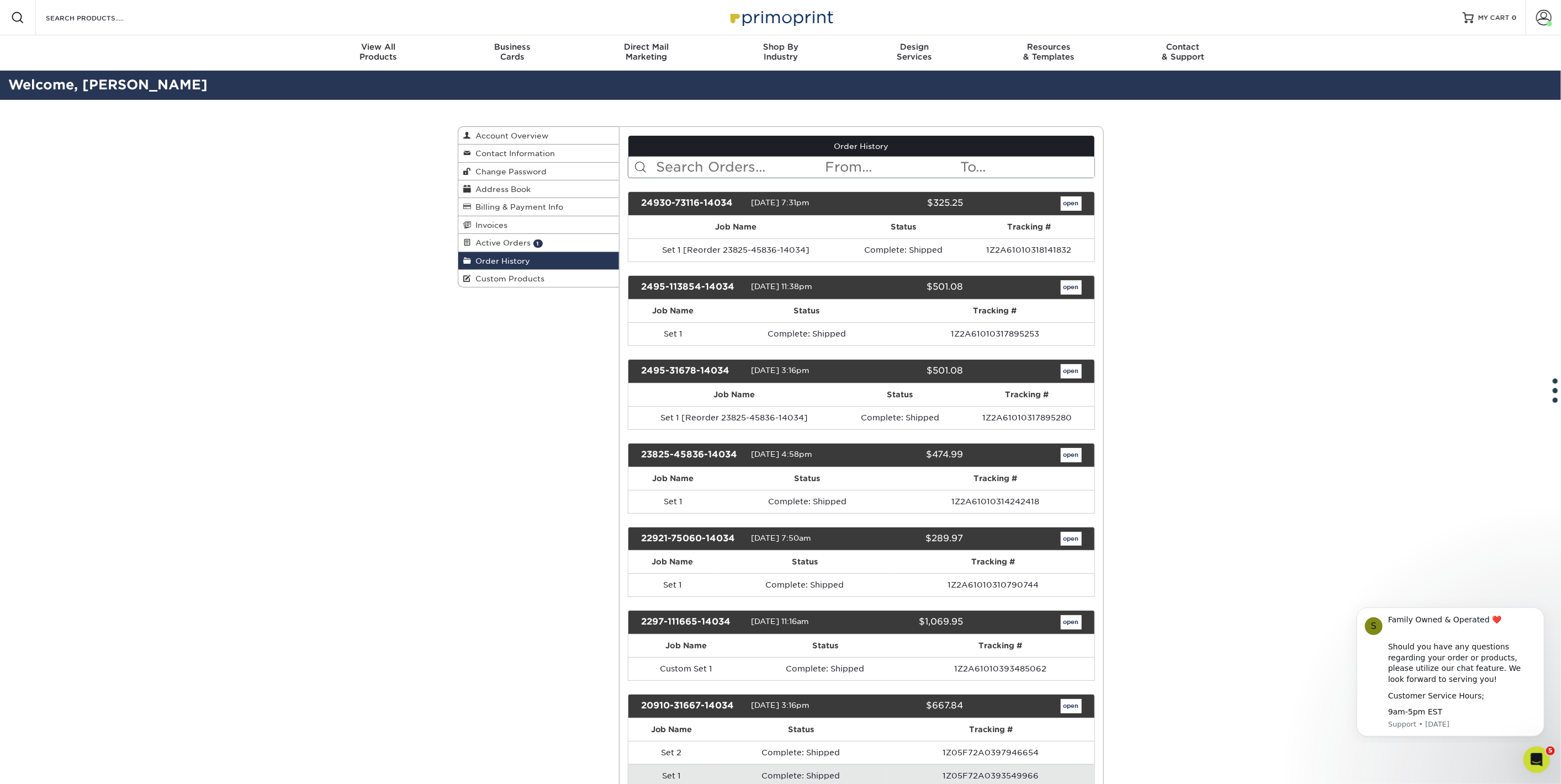
click at [1071, 626] on div "2297-111665-14034 [DATE] 11:16am $1,069.95 open" at bounding box center [861, 623] width 467 height 24
click at [1069, 621] on link "open" at bounding box center [1071, 623] width 21 height 15
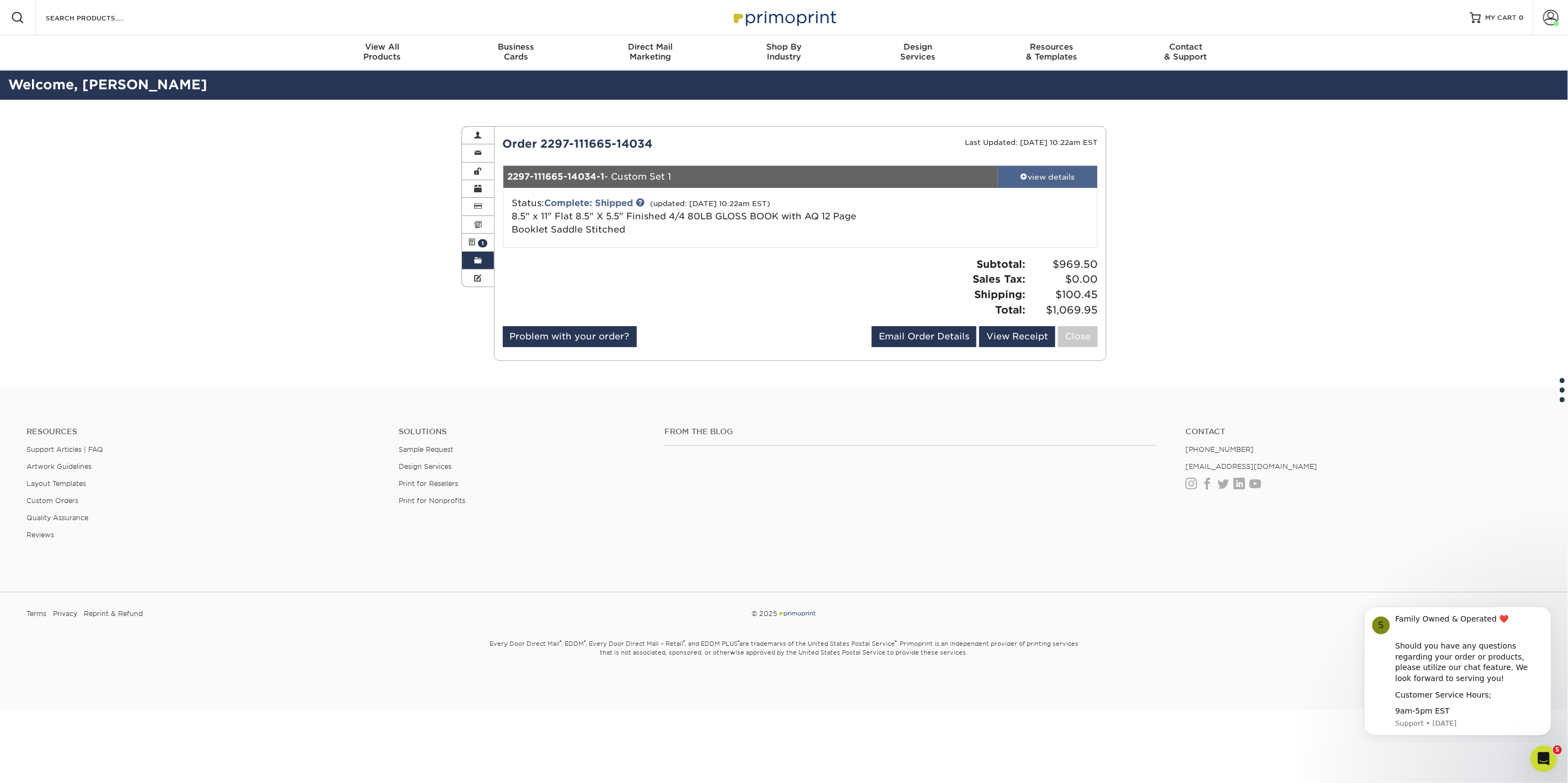
click at [1057, 172] on div "view details" at bounding box center [1047, 177] width 99 height 11
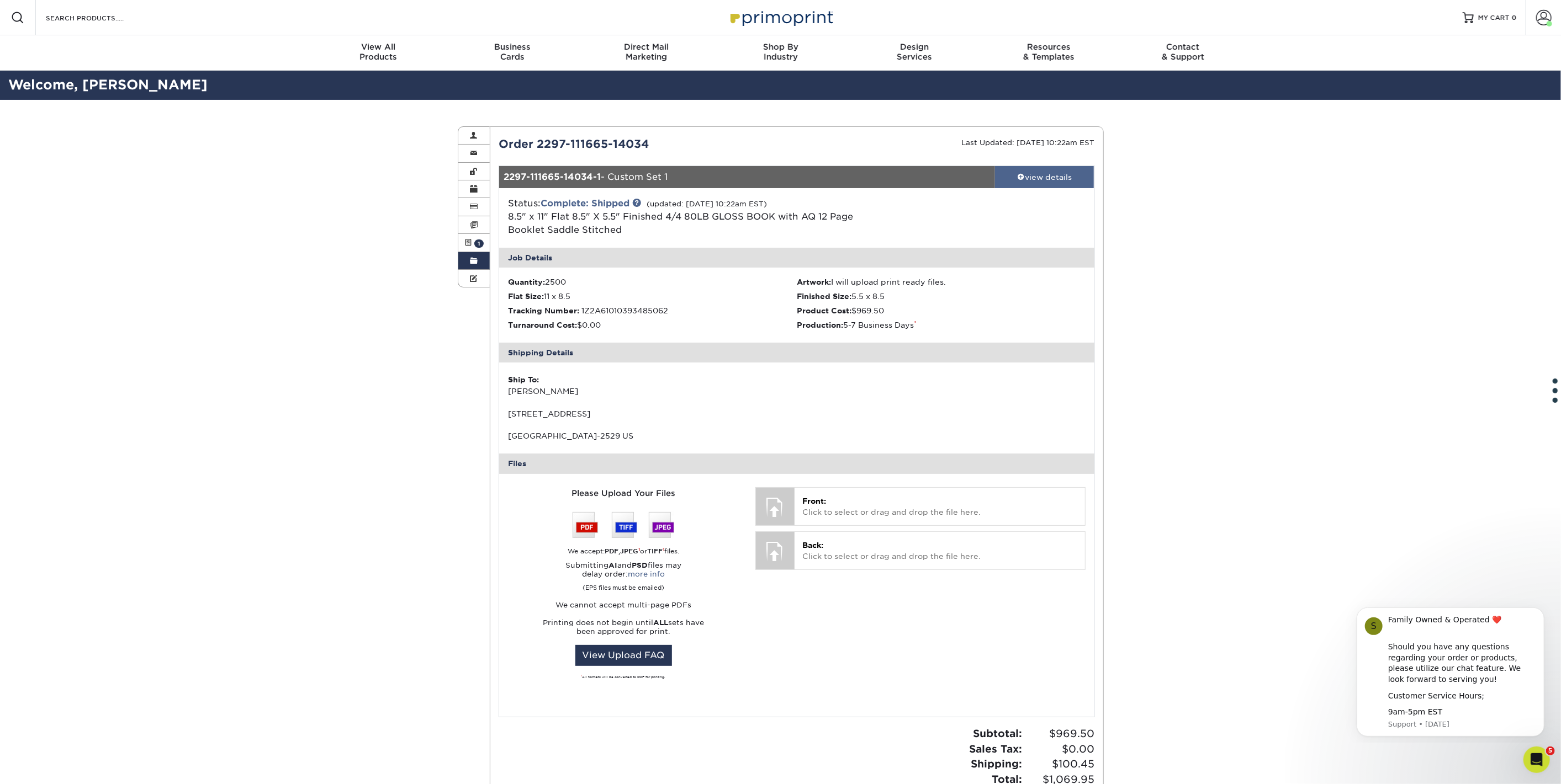
click at [1052, 181] on div "view details" at bounding box center [1044, 177] width 99 height 11
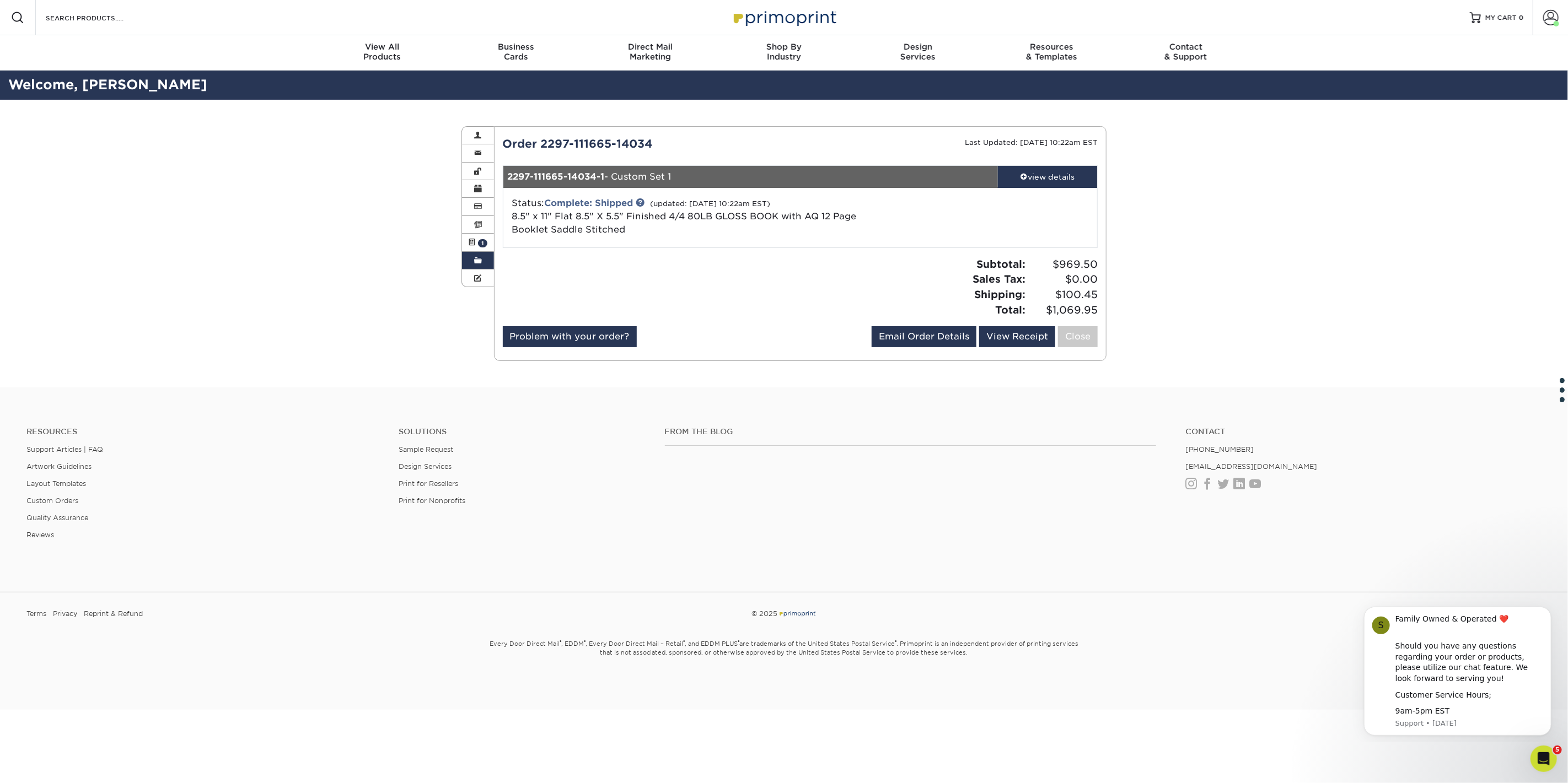
click at [482, 258] on link "Order History" at bounding box center [478, 260] width 32 height 18
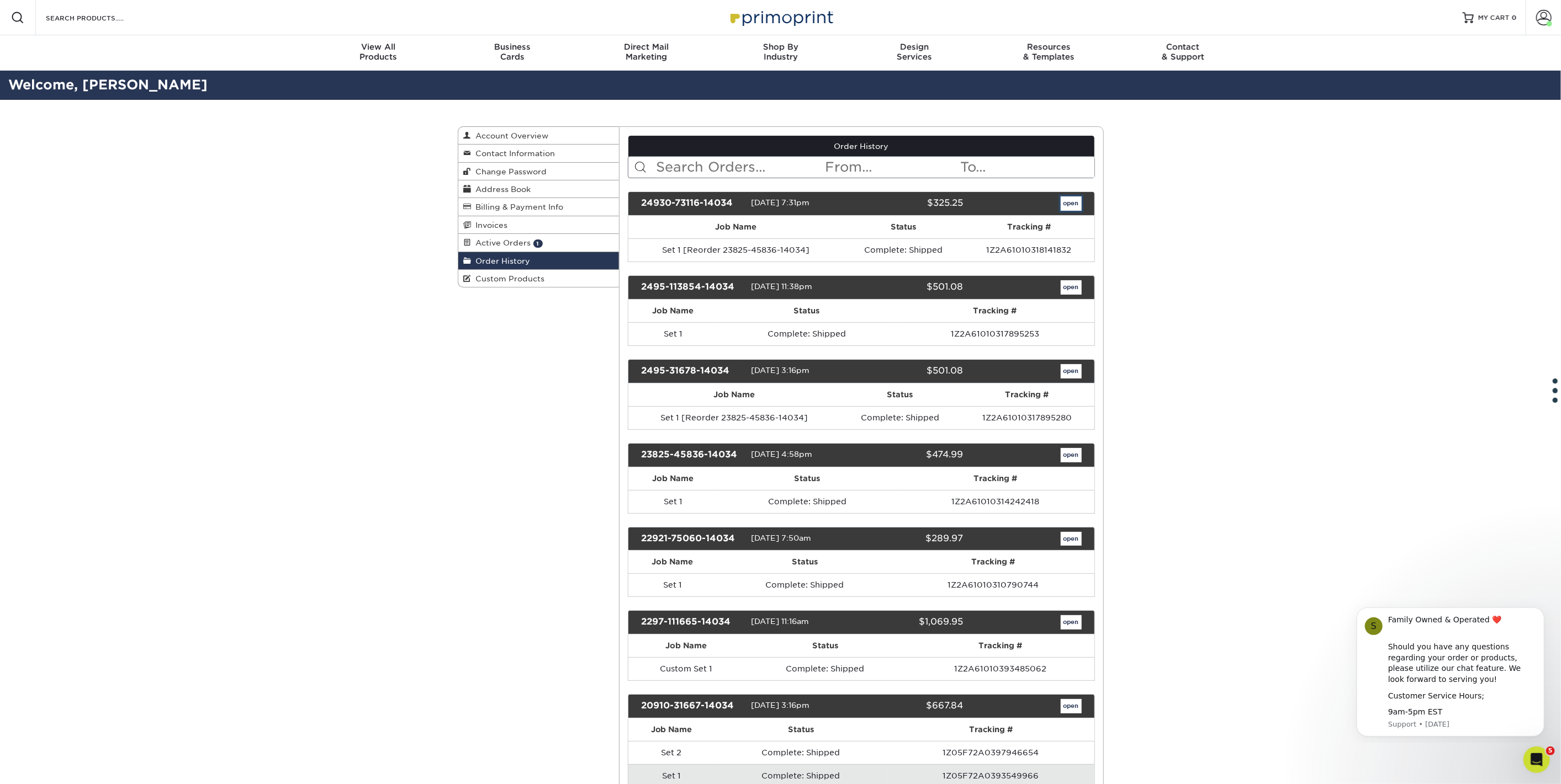
click at [1072, 203] on link "open" at bounding box center [1071, 203] width 21 height 15
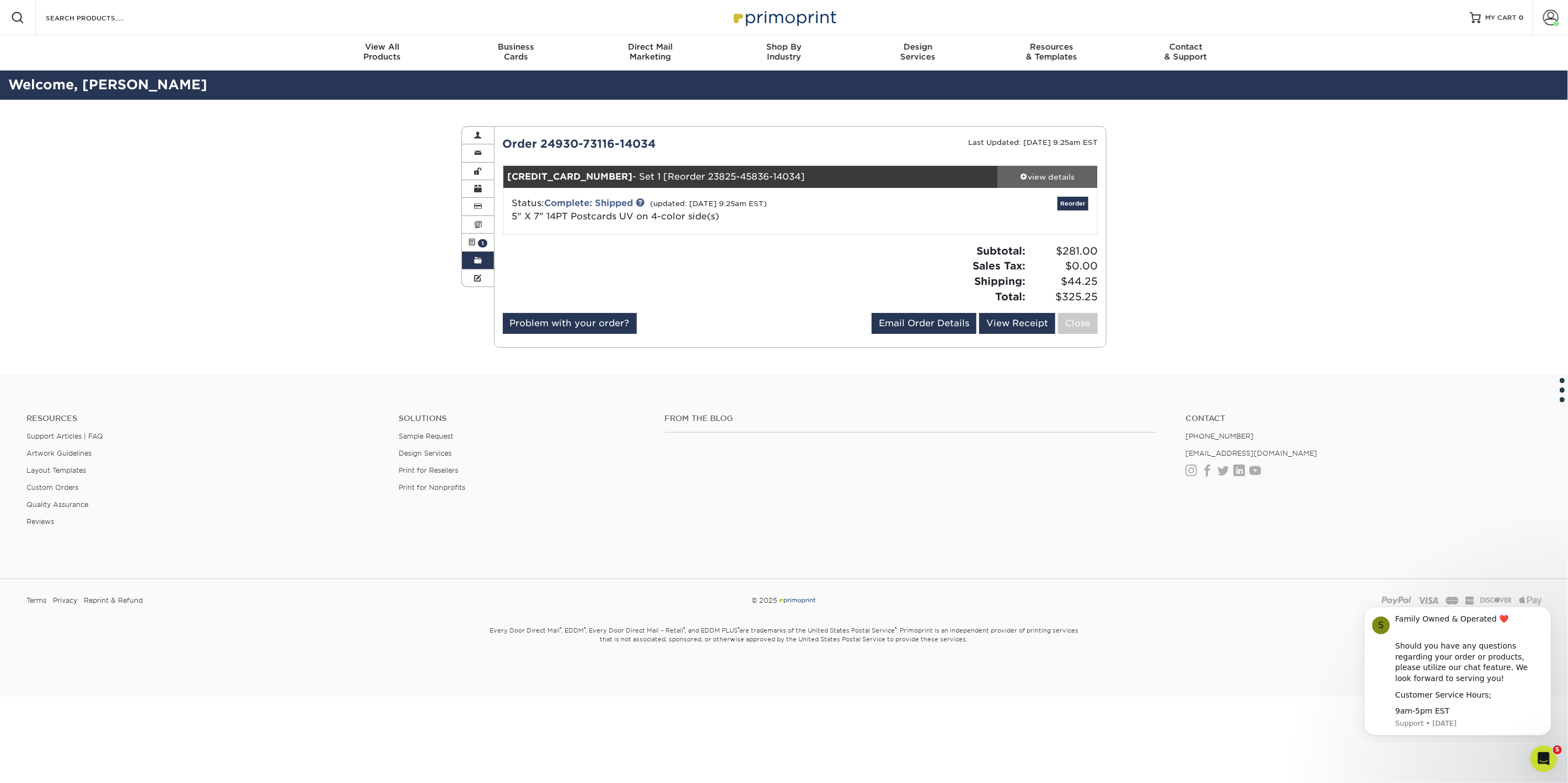
click at [1037, 175] on div "view details" at bounding box center [1047, 177] width 99 height 11
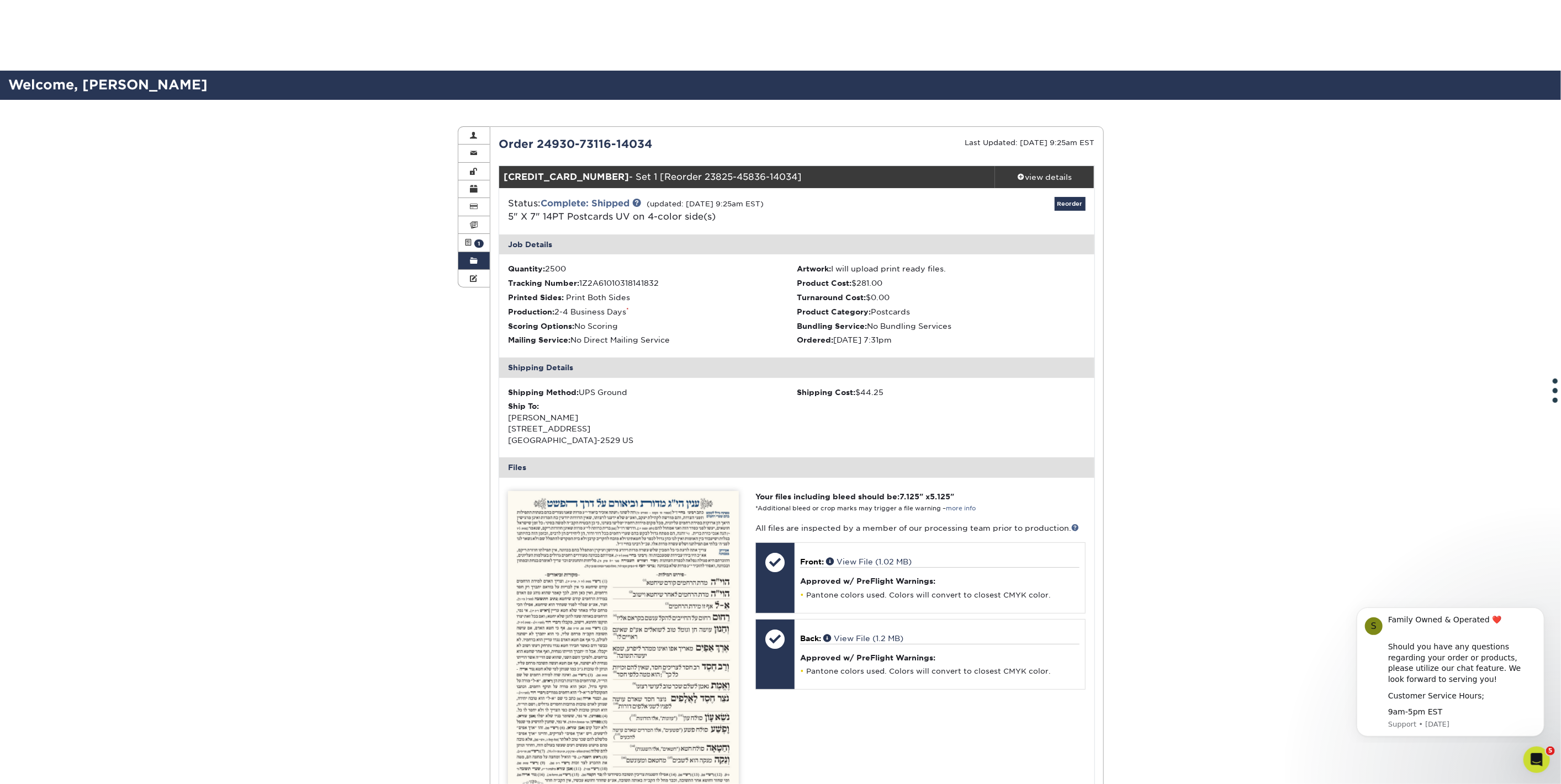
scroll to position [122, 0]
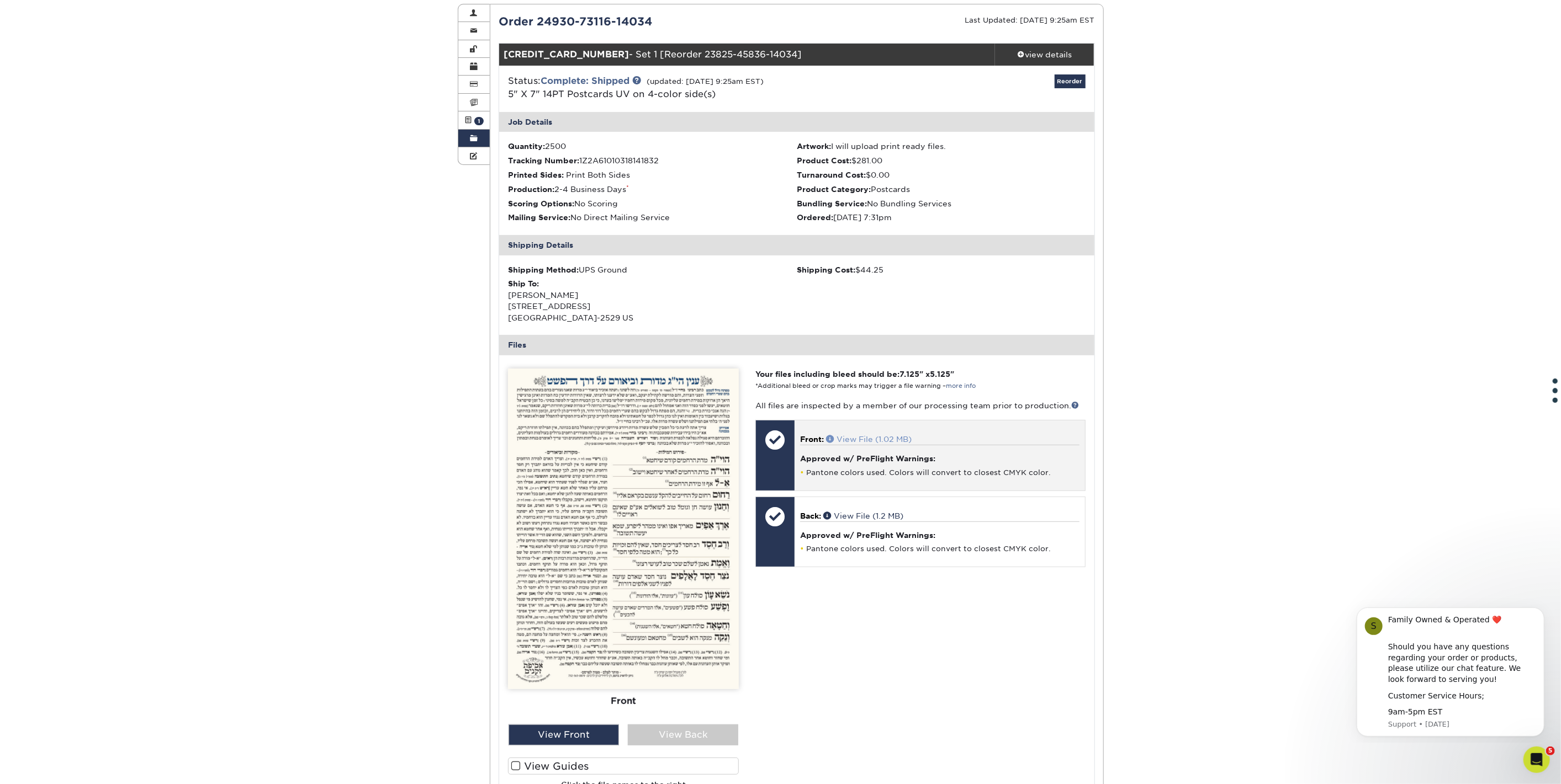
click at [833, 436] on span at bounding box center [831, 439] width 10 height 8
click at [479, 133] on link "Order History" at bounding box center [474, 138] width 32 height 18
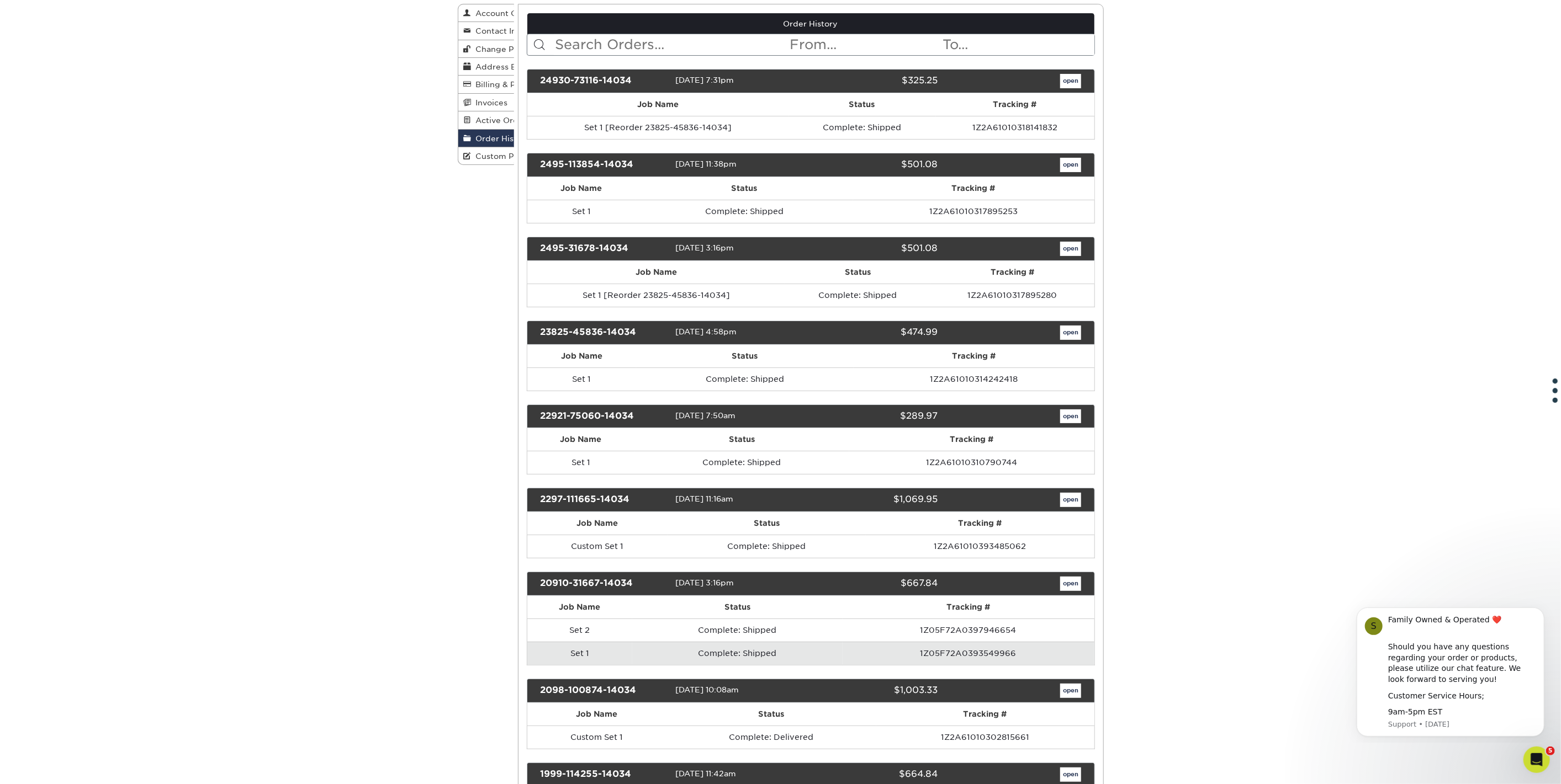
scroll to position [0, 0]
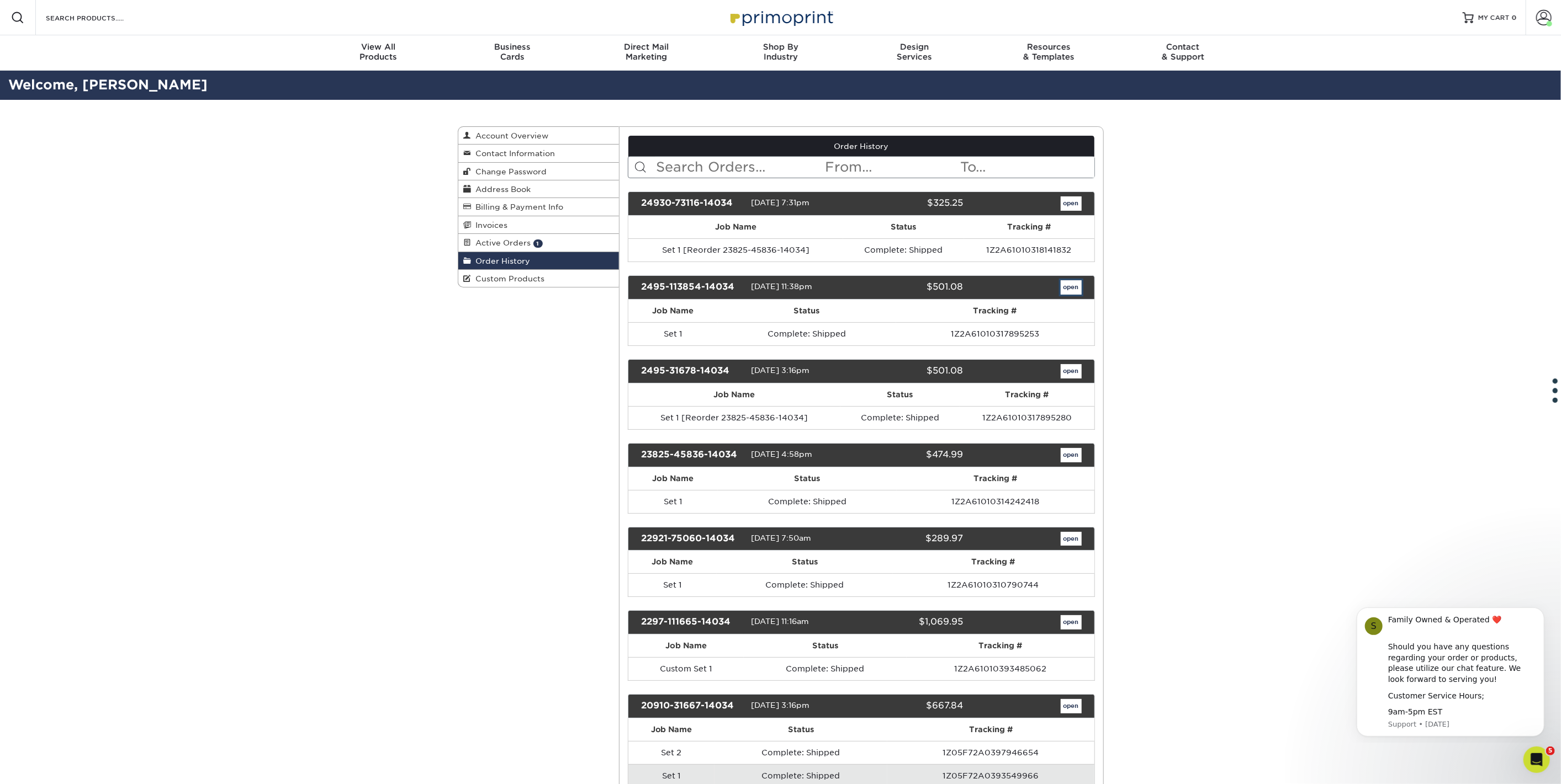
click at [1070, 289] on link "open" at bounding box center [1071, 288] width 21 height 15
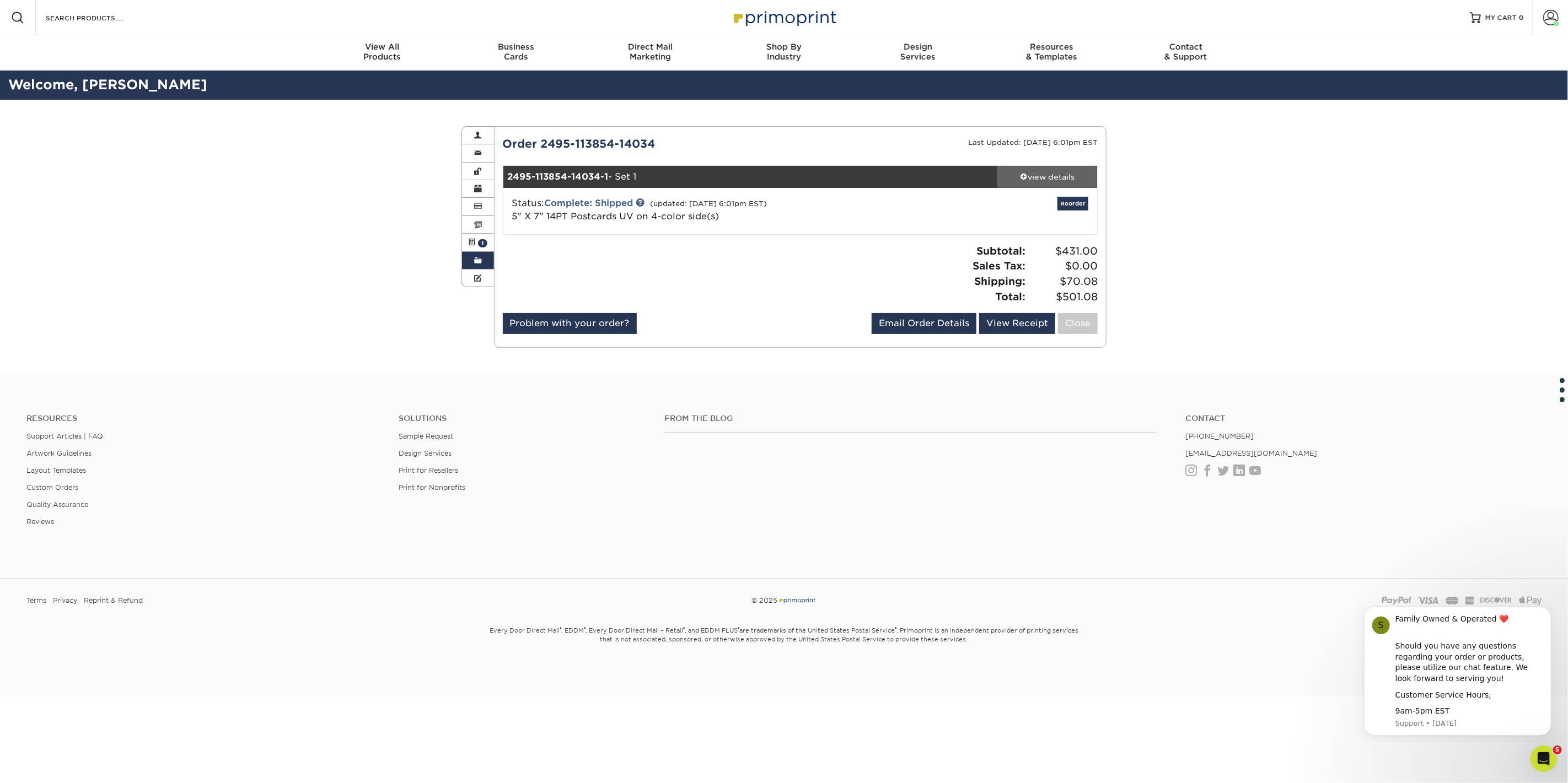
click at [1040, 173] on div "view details" at bounding box center [1047, 177] width 99 height 11
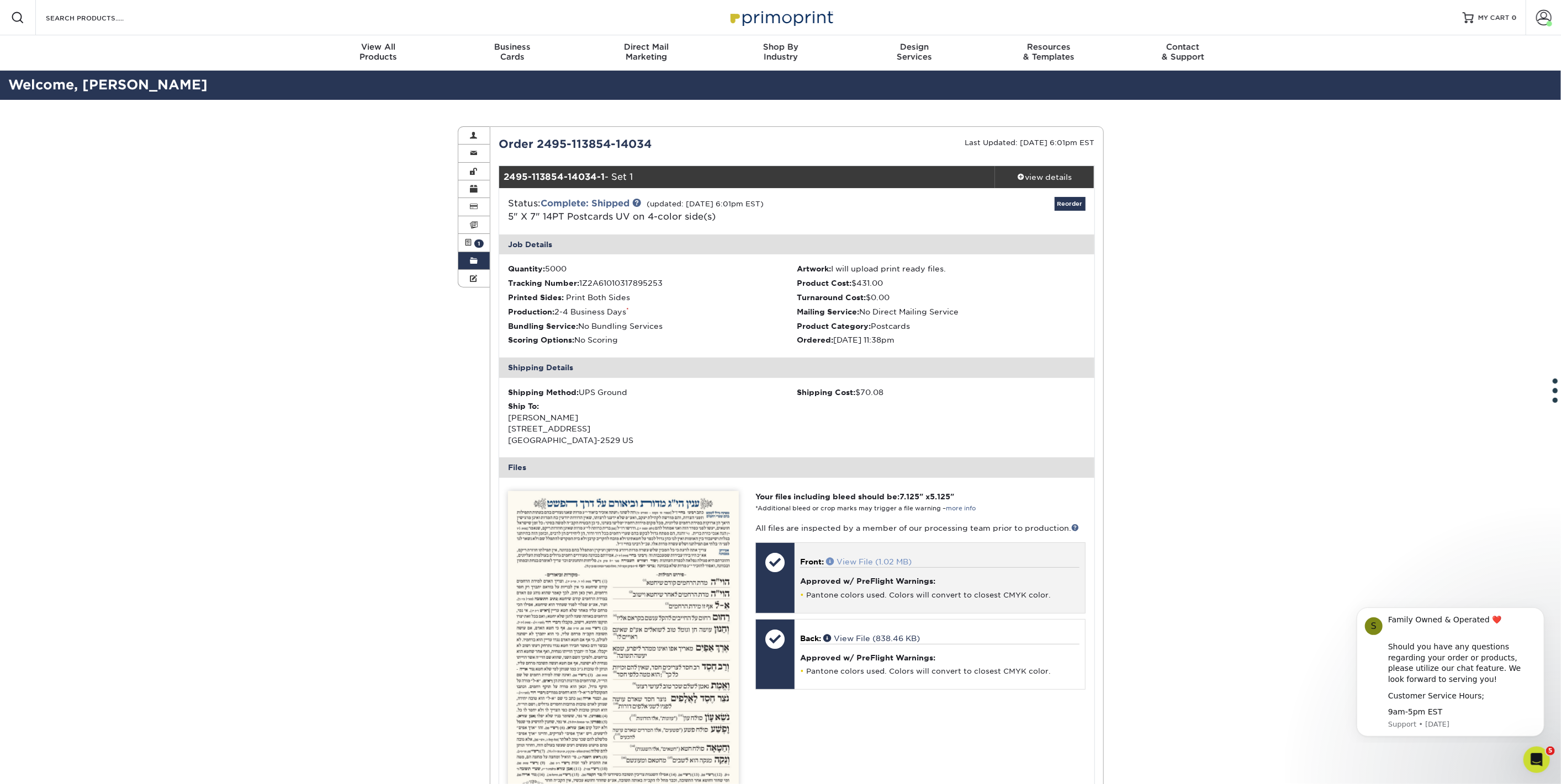
drag, startPoint x: 813, startPoint y: 559, endPoint x: 854, endPoint y: 562, distance: 41.1
click at [468, 252] on link "Order History" at bounding box center [474, 261] width 32 height 18
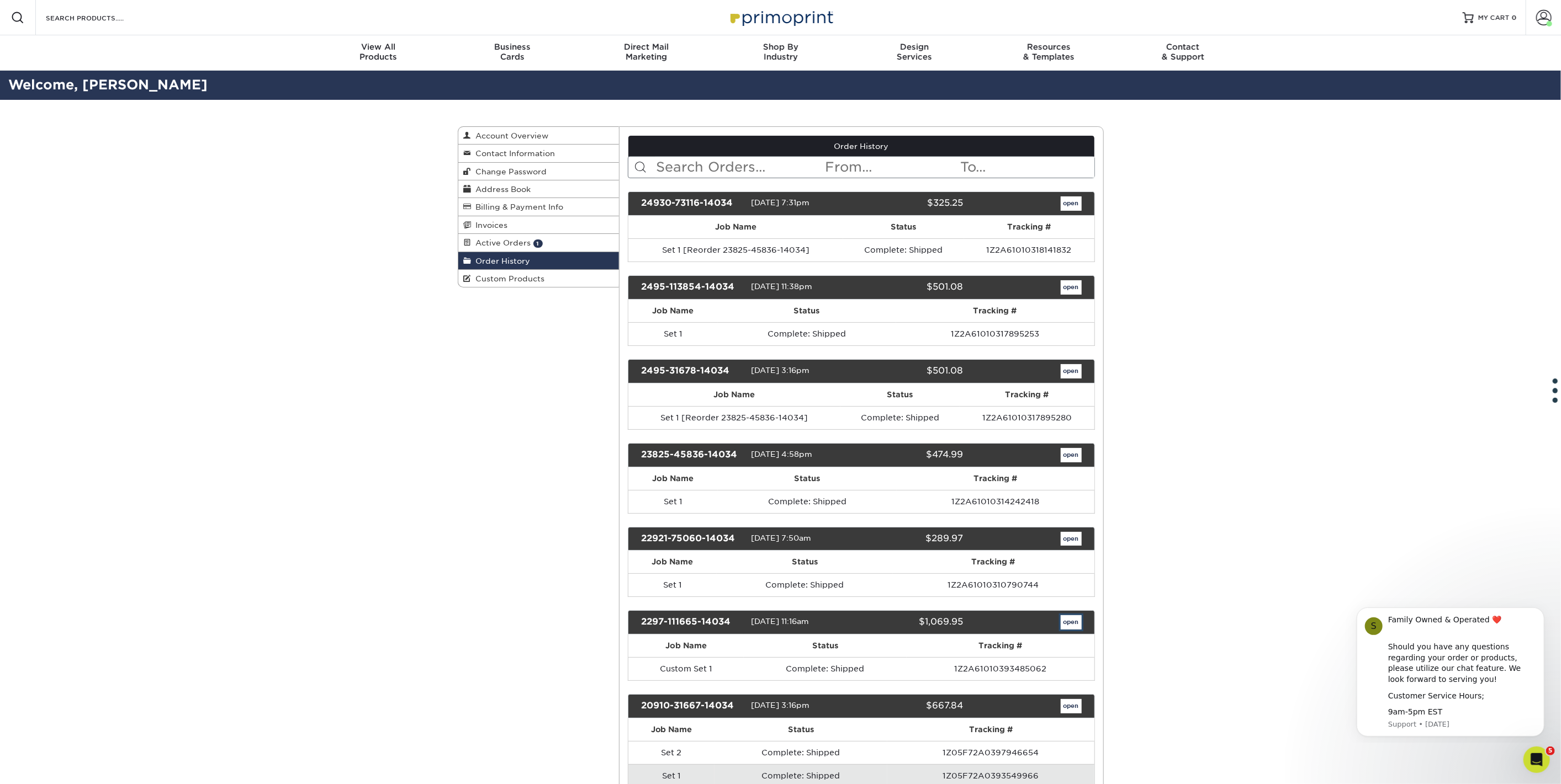
click at [1068, 618] on link "open" at bounding box center [1071, 623] width 21 height 15
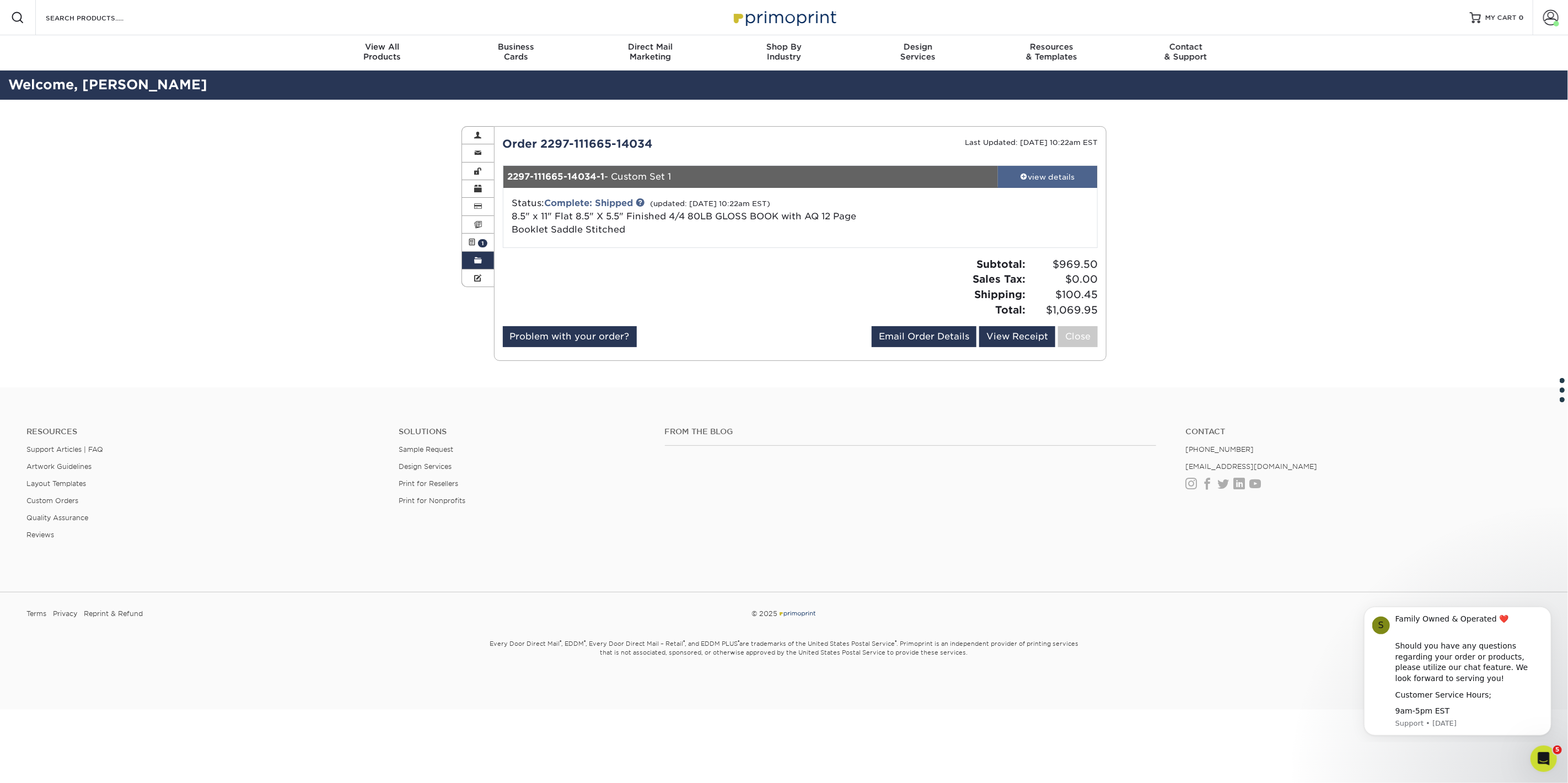
click at [1045, 172] on div "view details" at bounding box center [1047, 177] width 99 height 11
